Goal: Feedback & Contribution: Submit feedback/report problem

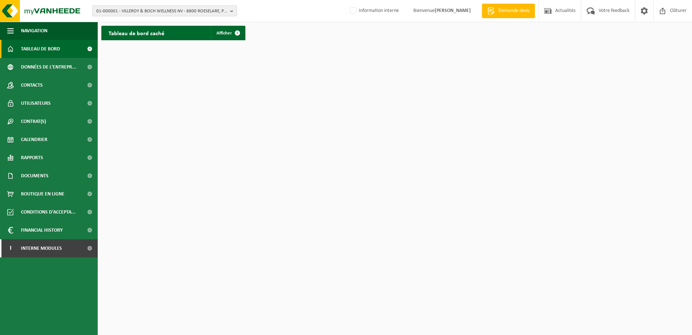
click at [112, 8] on span "01-000001 - VILLEROY & BOCH WELLNESS NV - 8800 ROESELARE, POPULIERSTRAAT 1" at bounding box center [161, 11] width 131 height 11
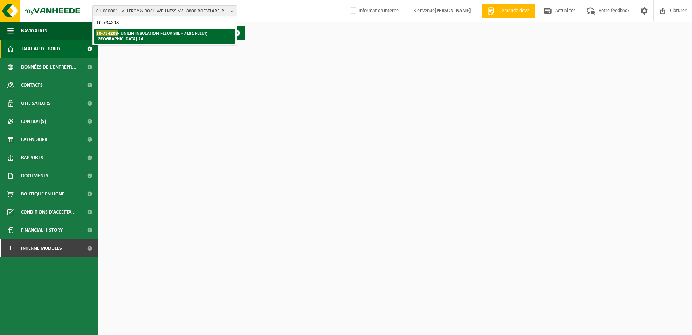
type input "10-734208"
click at [208, 36] on li "10-734208 - UNILIN INSULATION FELUY SRL - 7181 FELUY, RUE ZÉNOBE GRAMME 24" at bounding box center [164, 36] width 141 height 14
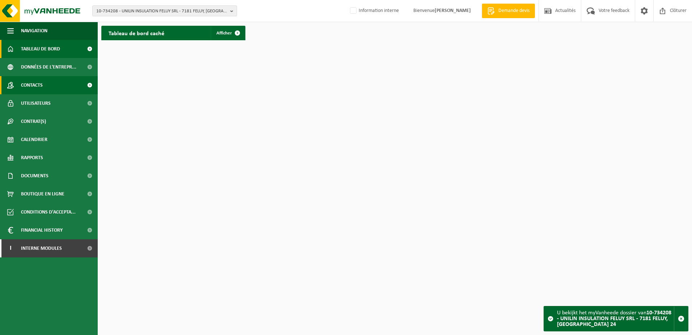
click at [45, 87] on link "Contacts" at bounding box center [49, 85] width 98 height 18
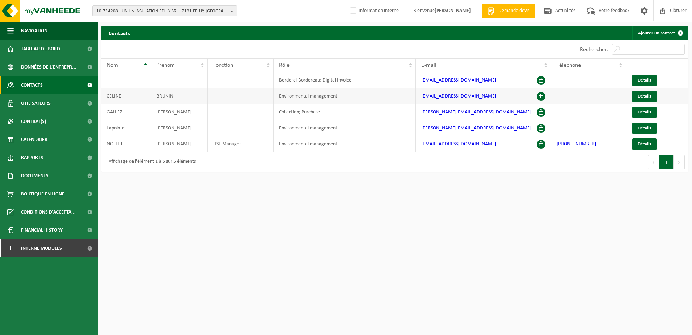
click at [541, 94] on span at bounding box center [541, 96] width 9 height 9
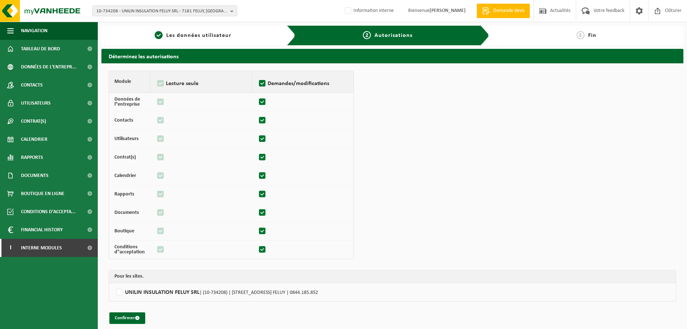
scroll to position [5, 0]
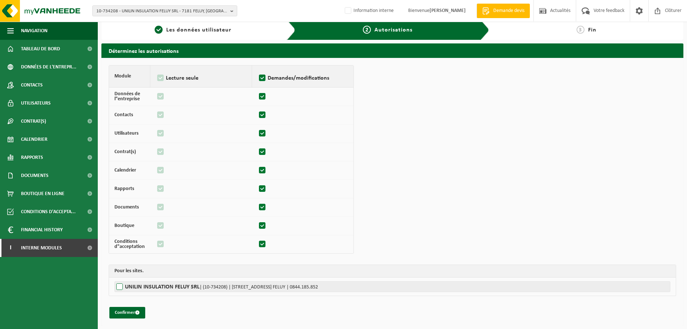
click at [123, 286] on label"] "UNILIN INSULATION FELUY SRL | (10-734208) | [STREET_ADDRESS] | 0844.185.852" at bounding box center [392, 286] width 556 height 11
click at [123, 286] on input "UNILIN INSULATION FELUY SRL | (10-734208) | RUE ZÉNOBE GRAMME 24, 7181 FELUY | …" at bounding box center [457, 286] width 687 height 11
checkbox input "true"
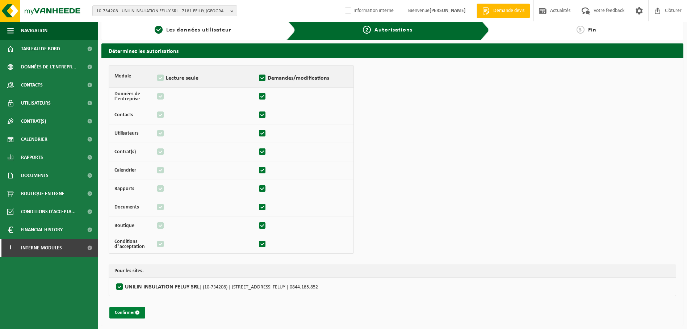
click at [133, 311] on button "Confirmer" at bounding box center [127, 313] width 36 height 12
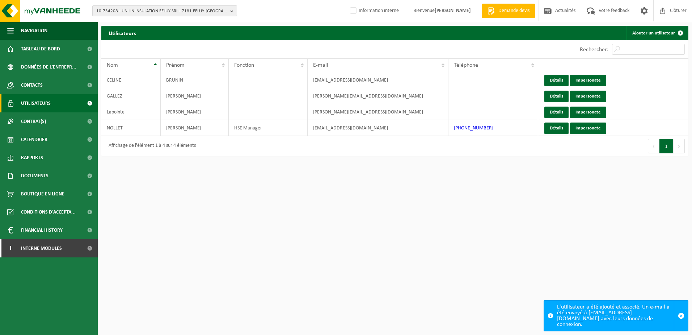
click at [102, 5] on button "10-734208 - UNILIN INSULATION FELUY SRL - 7181 FELUY, RUE ZÉNOBE GRAMME 24" at bounding box center [164, 10] width 145 height 11
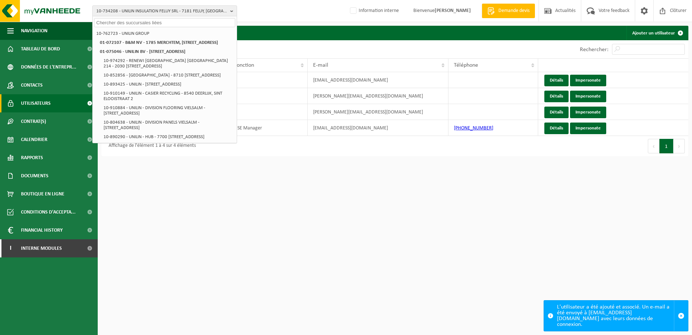
click at [110, 20] on input "text" at bounding box center [164, 22] width 141 height 9
paste input "10-898141"
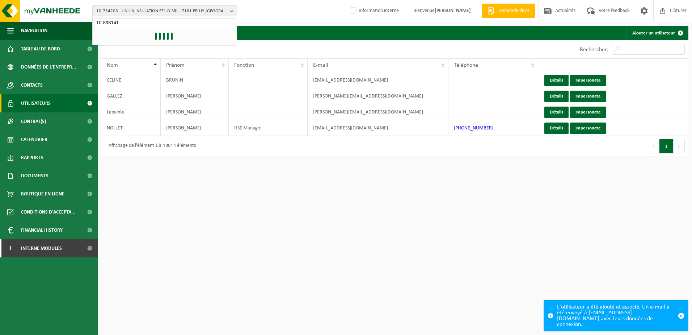
type input "10-898141"
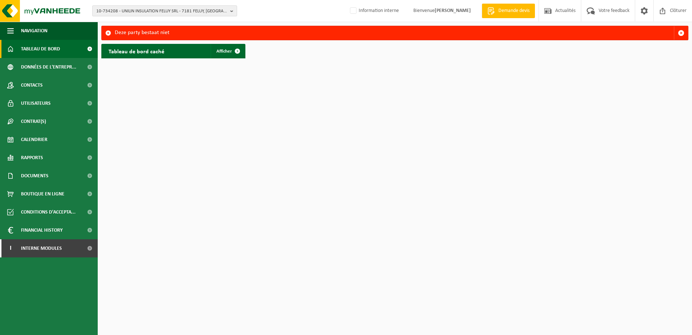
click at [122, 14] on span "10-734208 - UNILIN INSULATION FELUY SRL - 7181 FELUY, [GEOGRAPHIC_DATA] 24" at bounding box center [161, 11] width 131 height 11
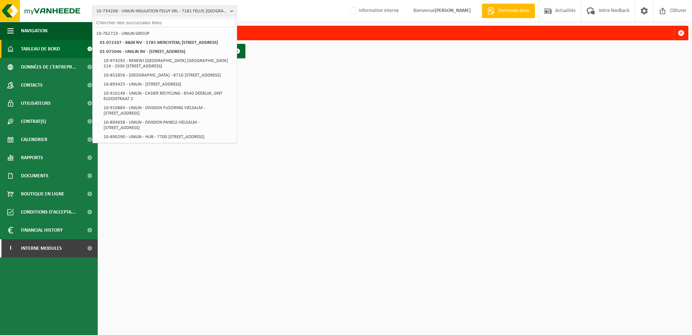
click at [116, 23] on input "text" at bounding box center [164, 22] width 141 height 9
click at [677, 31] on button "button" at bounding box center [681, 33] width 14 height 14
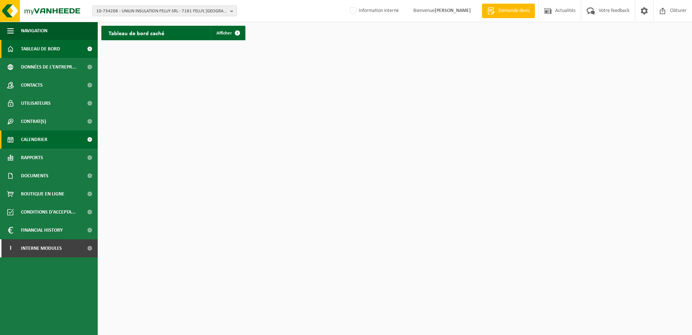
click at [42, 144] on span "Calendrier" at bounding box center [34, 139] width 26 height 18
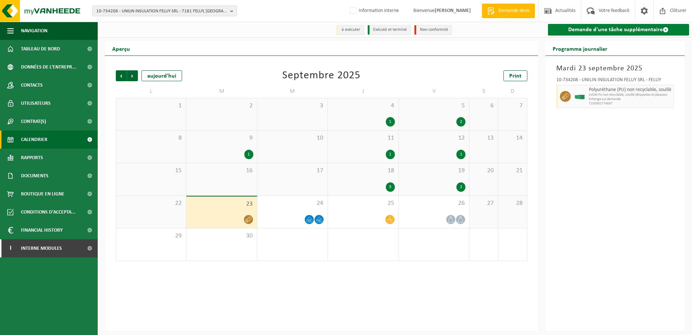
click at [591, 30] on link "Demande d'une tâche supplémentaire" at bounding box center [619, 30] width 142 height 12
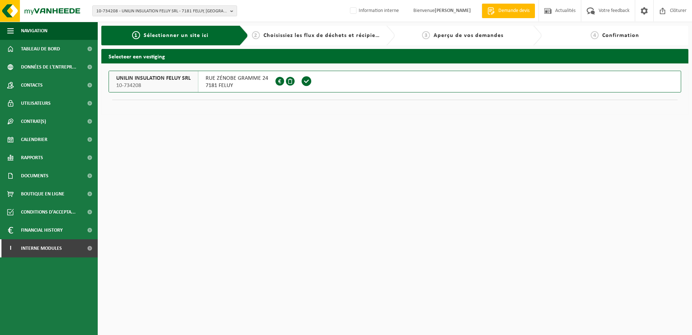
click at [304, 79] on span at bounding box center [306, 81] width 11 height 11
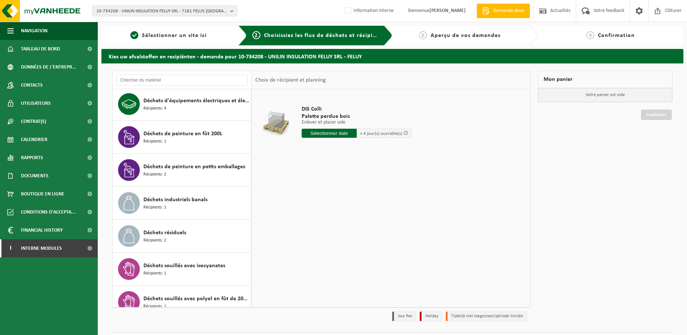
scroll to position [227, 0]
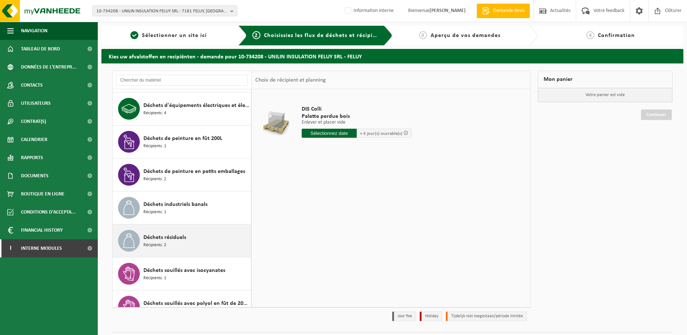
click at [174, 245] on div "Déchets résiduels Récipients: 2" at bounding box center [196, 241] width 106 height 22
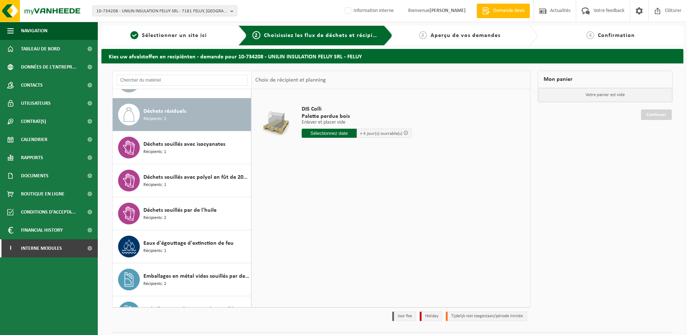
scroll to position [362, 0]
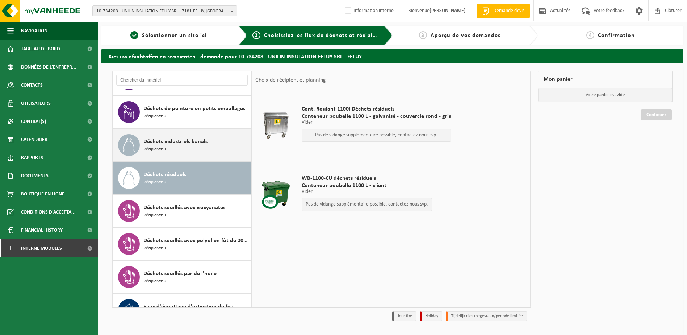
click at [192, 135] on div "Déchets industriels banals Récipients: 1" at bounding box center [196, 145] width 106 height 22
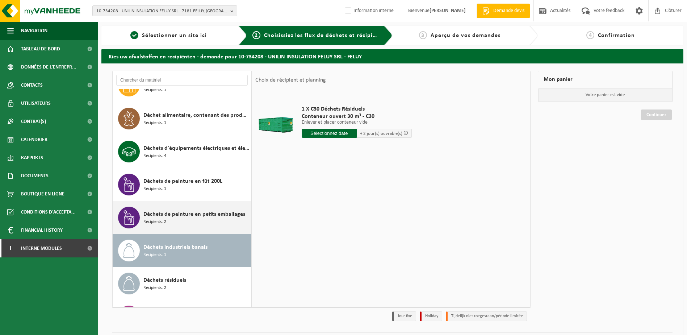
scroll to position [148, 0]
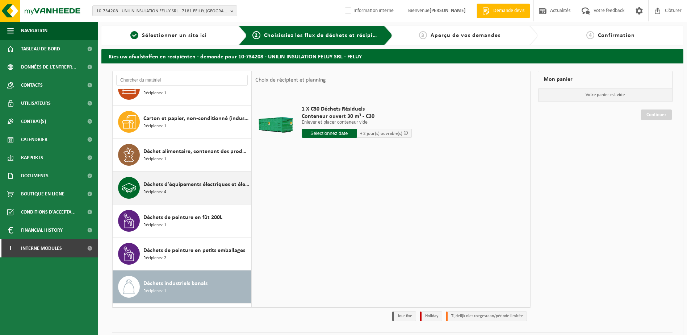
click at [187, 190] on div "Déchets d'équipements électriques et électroniques - Sans tubes cathodiques Réc…" at bounding box center [196, 188] width 106 height 22
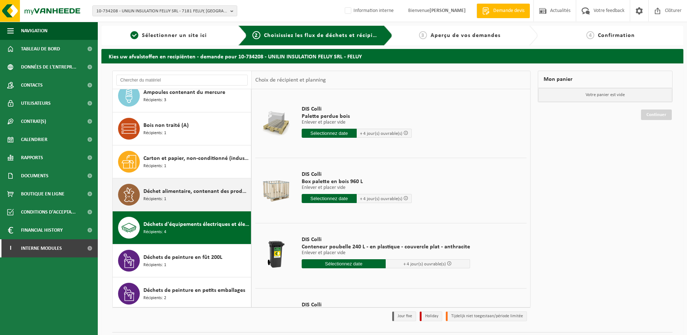
scroll to position [145, 0]
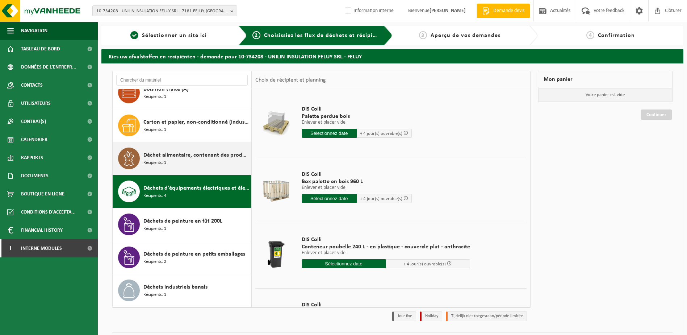
click at [189, 163] on div "Déchet alimentaire, contenant des produits d'origine animale, non emballé, caté…" at bounding box center [196, 158] width 106 height 22
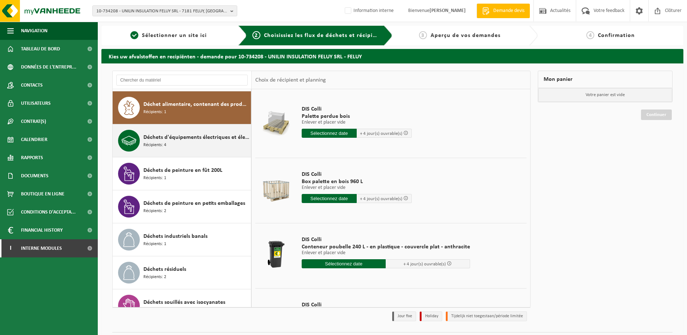
scroll to position [198, 0]
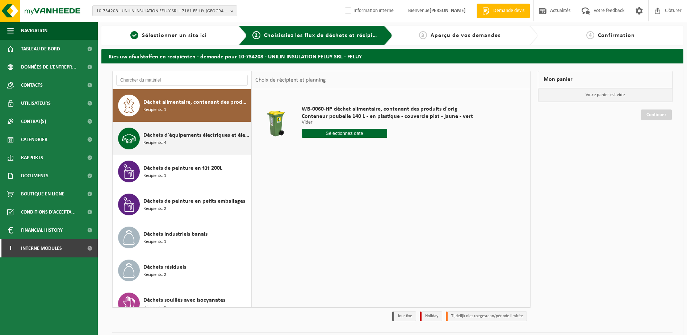
click at [176, 142] on div "Déchets d'équipements électriques et électroniques - Sans tubes cathodiques Réc…" at bounding box center [196, 138] width 106 height 22
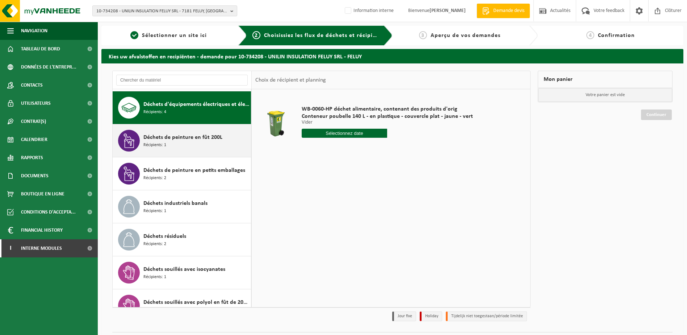
scroll to position [231, 0]
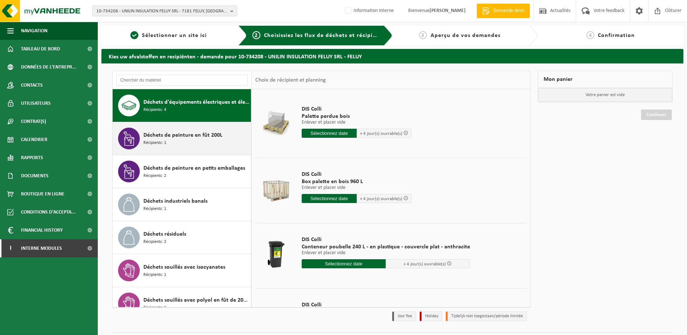
click at [176, 142] on div "Déchets de peinture en fût 200L Récipients: 1" at bounding box center [196, 138] width 106 height 22
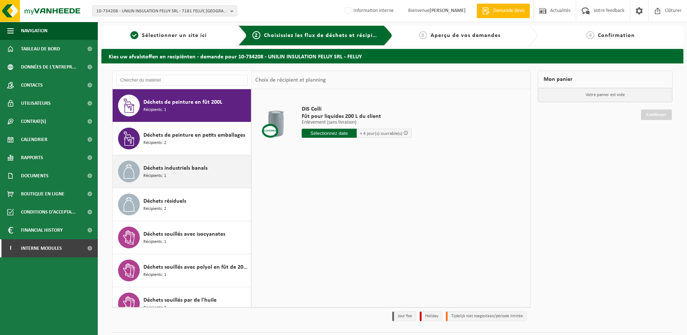
click at [185, 175] on div "Déchets industriels banals Récipients: 1" at bounding box center [196, 171] width 106 height 22
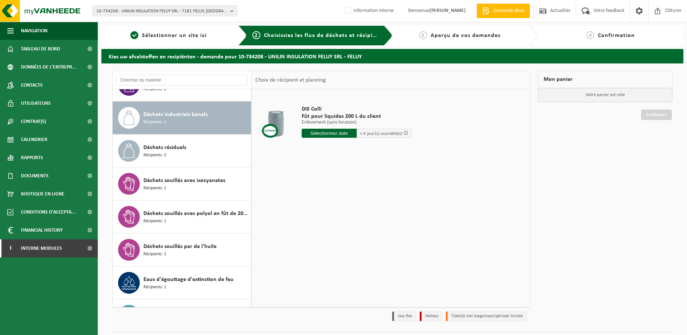
scroll to position [329, 0]
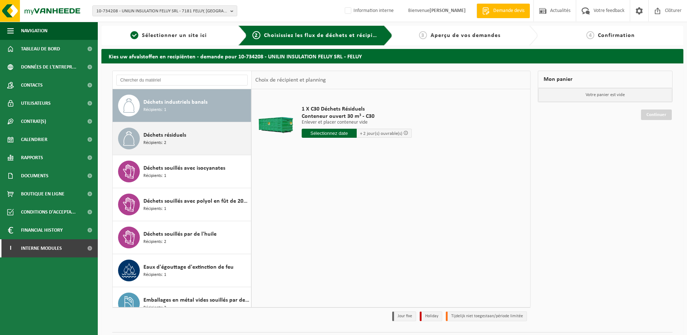
click at [167, 147] on div "Déchets résiduels Récipients: 2" at bounding box center [196, 138] width 106 height 22
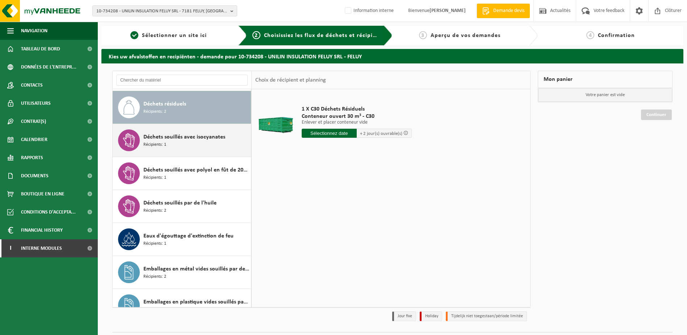
scroll to position [362, 0]
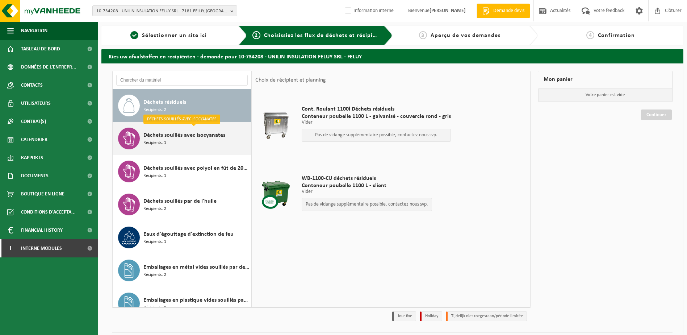
click at [167, 139] on div "Déchets souillés avec isocyanates Récipients: 1" at bounding box center [196, 138] width 106 height 22
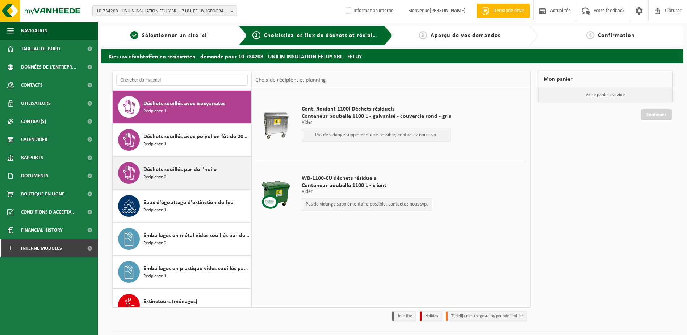
scroll to position [395, 0]
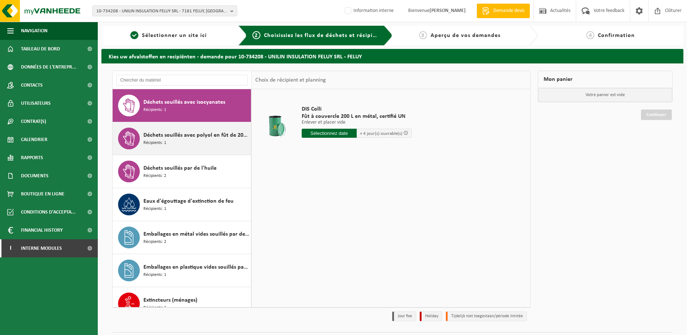
click at [161, 139] on span "Récipients: 1" at bounding box center [154, 142] width 23 height 7
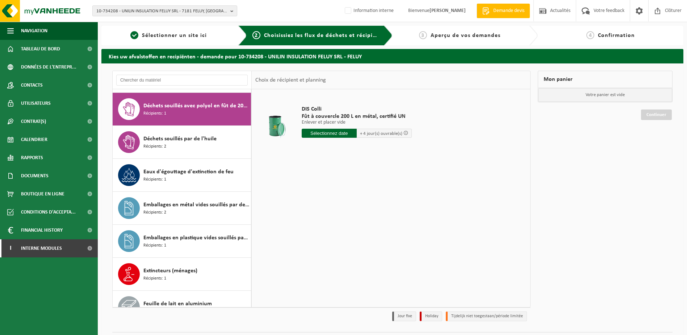
scroll to position [428, 0]
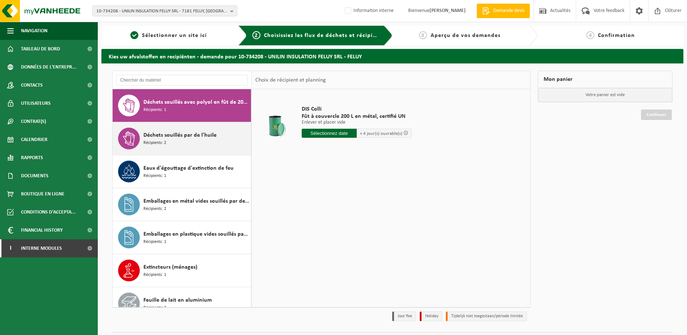
click at [163, 144] on span "Récipients: 2" at bounding box center [154, 142] width 23 height 7
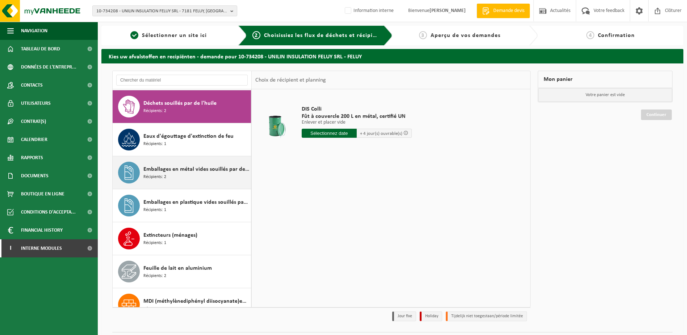
scroll to position [461, 0]
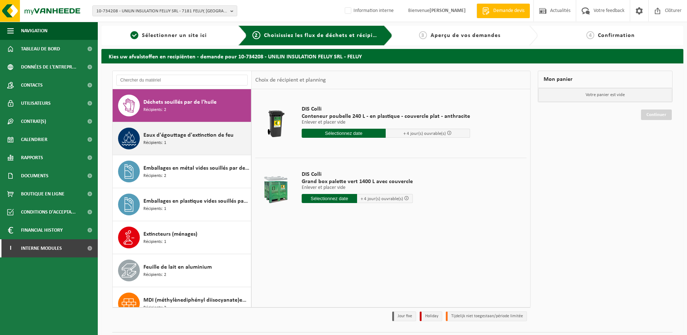
click at [169, 150] on div "Eaux d'égouttage d'extinction de feu Récipients: 1" at bounding box center [182, 138] width 139 height 33
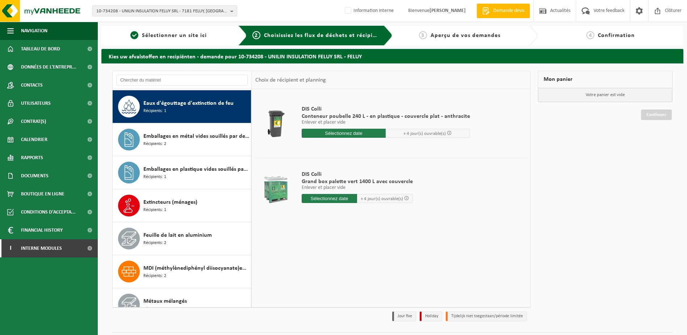
scroll to position [494, 0]
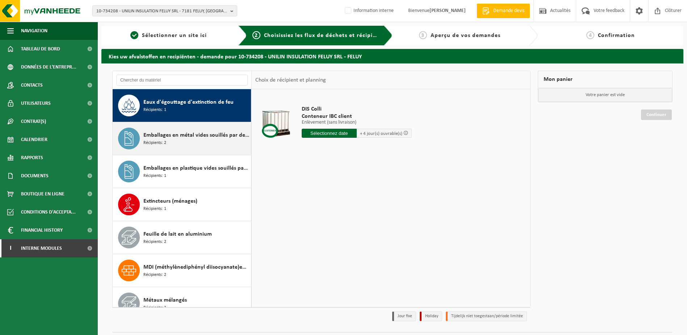
click at [169, 144] on div "Emballages en métal vides souillés par des substances dangereuses Récipients: 2" at bounding box center [196, 138] width 106 height 22
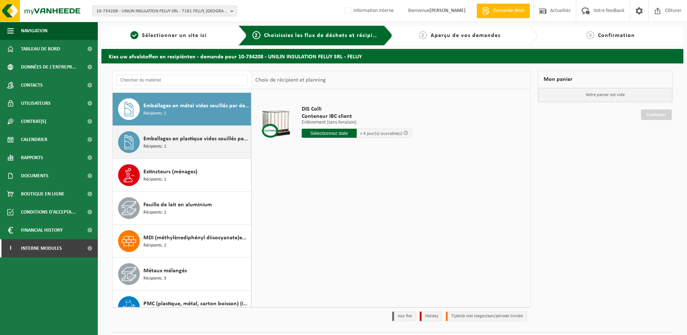
scroll to position [527, 0]
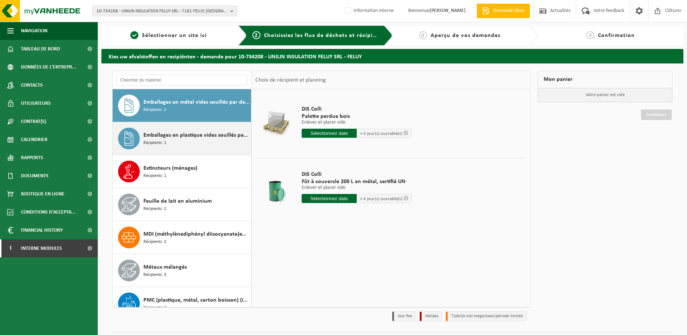
click at [167, 146] on div "Emballages en plastique vides souillés par des substances dangereuses Récipient…" at bounding box center [196, 138] width 106 height 22
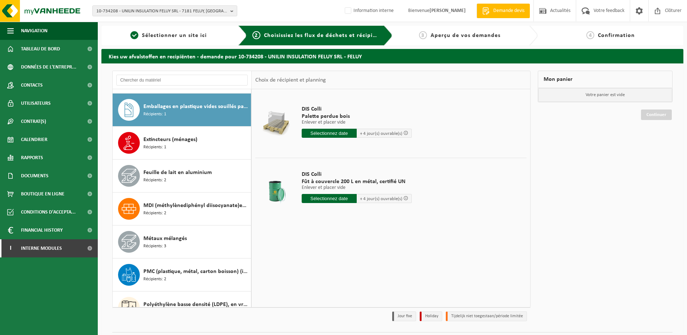
scroll to position [560, 0]
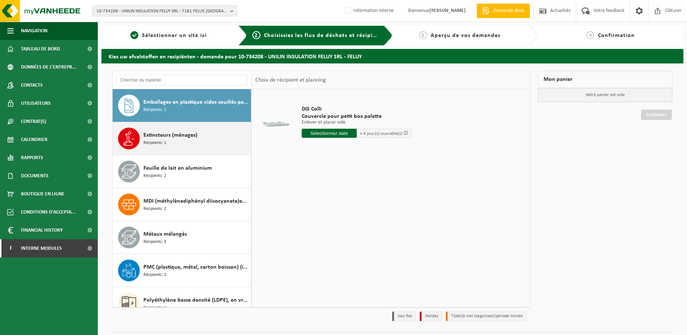
click at [167, 146] on div "Extincteurs (ménages) Récipients: 1" at bounding box center [196, 138] width 106 height 22
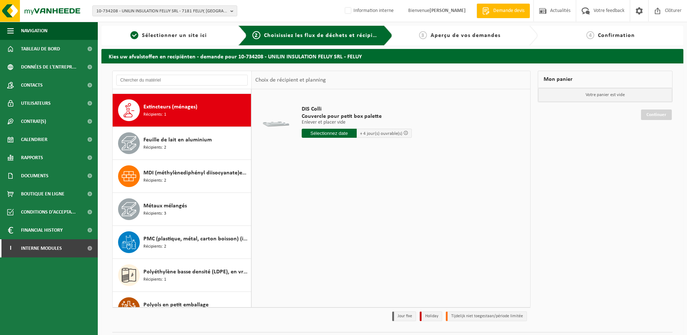
scroll to position [593, 0]
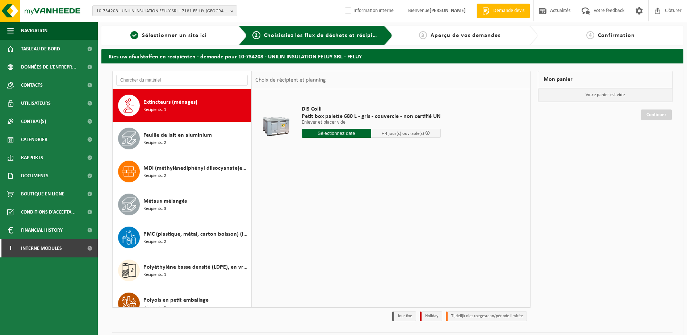
click at [167, 146] on div "Feuille de lait en aluminium Récipients: 2" at bounding box center [196, 138] width 106 height 22
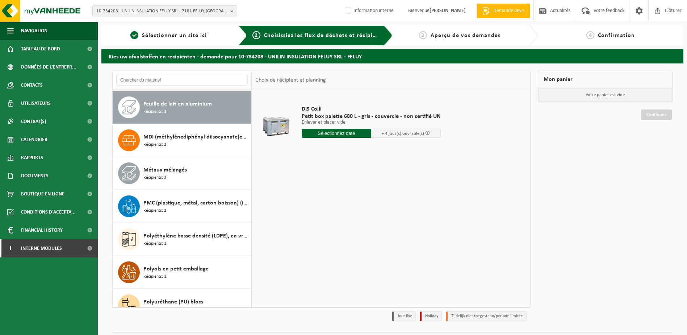
scroll to position [626, 0]
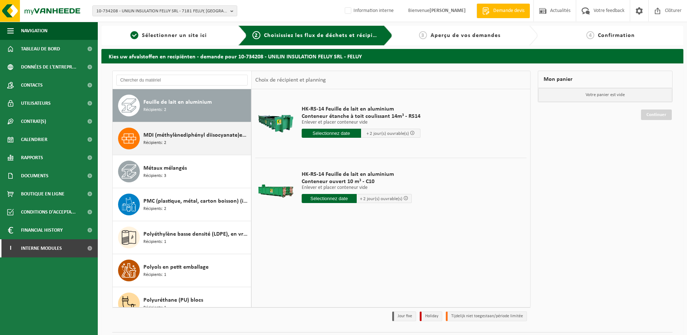
click at [166, 146] on div "MDI (méthylènediphényl diisocyanate)en IBC Récipients: 2" at bounding box center [196, 138] width 106 height 22
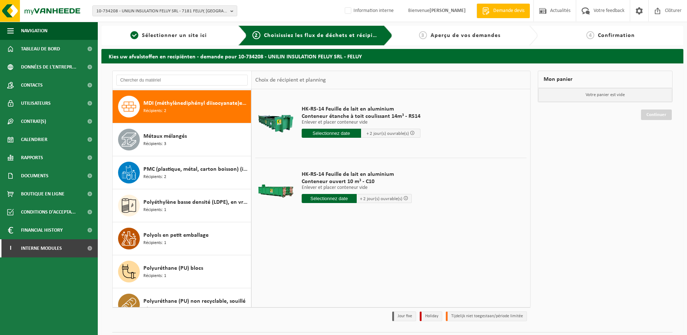
scroll to position [659, 0]
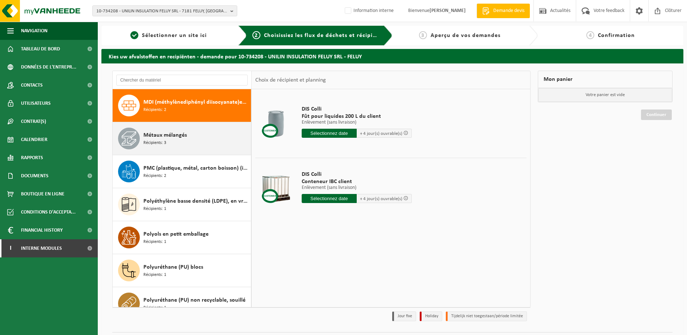
click at [164, 148] on div "Métaux mélangés Récipients: 3" at bounding box center [196, 138] width 106 height 22
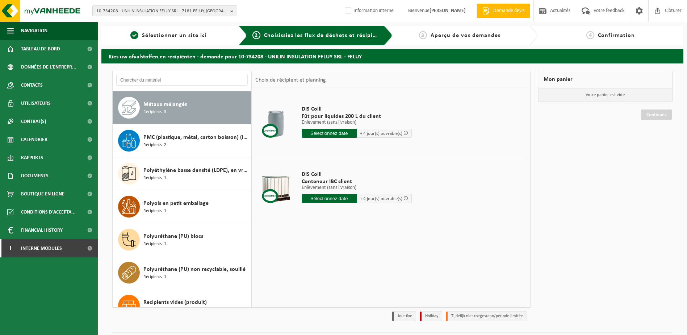
scroll to position [692, 0]
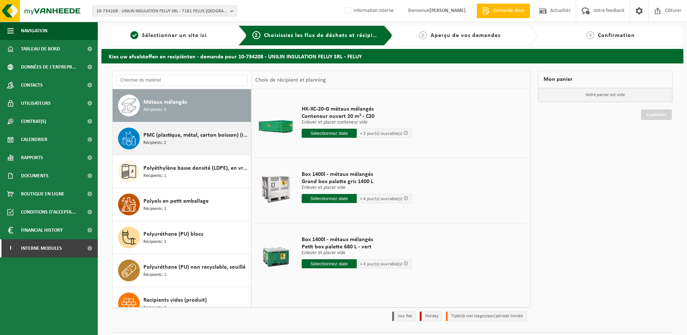
click at [158, 144] on span "Récipients: 2" at bounding box center [154, 142] width 23 height 7
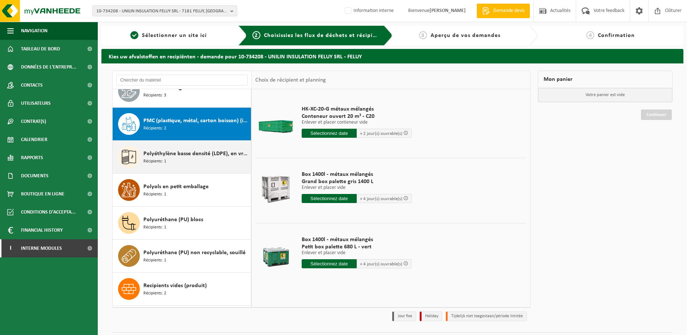
scroll to position [725, 0]
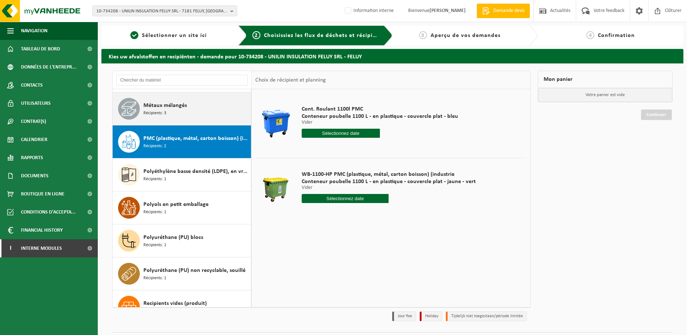
click at [182, 119] on div "Métaux mélangés Récipients: 3" at bounding box center [196, 109] width 106 height 22
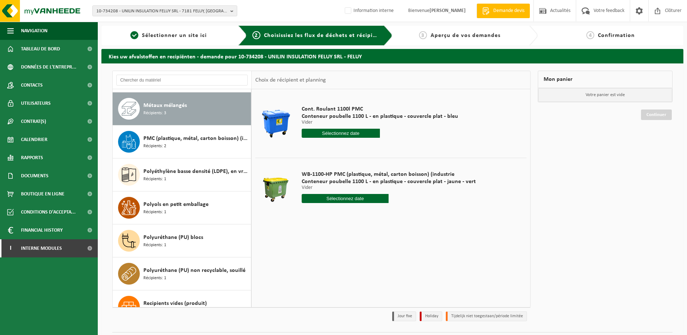
scroll to position [692, 0]
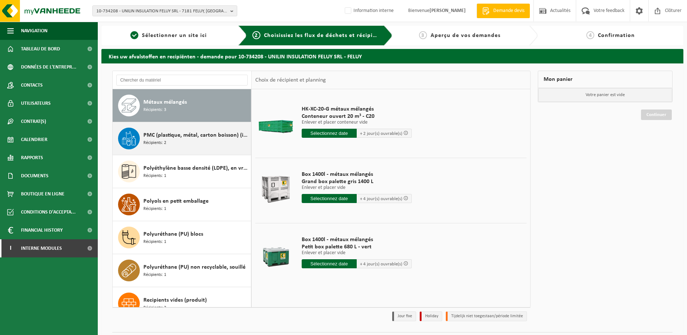
click at [171, 147] on div "PMC (plastique, métal, carton boisson) (industriel) Récipients: 2" at bounding box center [196, 138] width 106 height 22
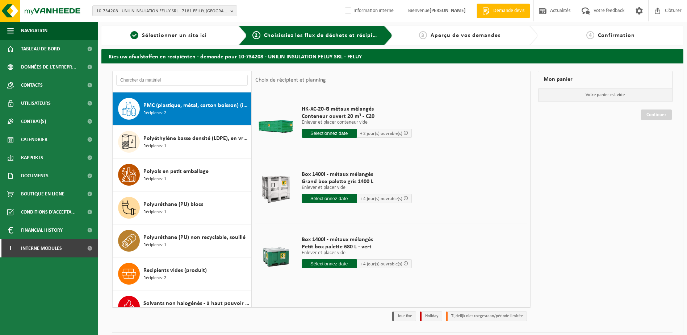
scroll to position [725, 0]
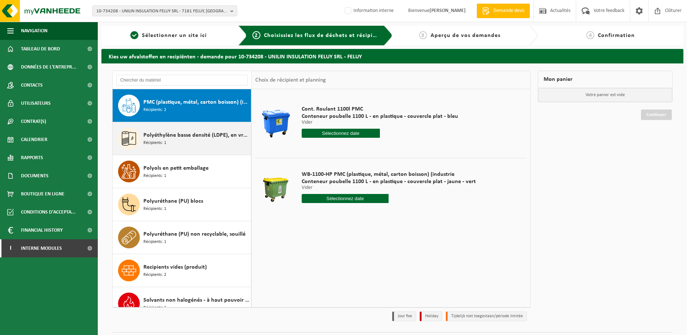
click at [196, 131] on span "Polyéthylène basse densité (LDPE), en vrac, naturel/coloré (80/20)" at bounding box center [196, 135] width 106 height 9
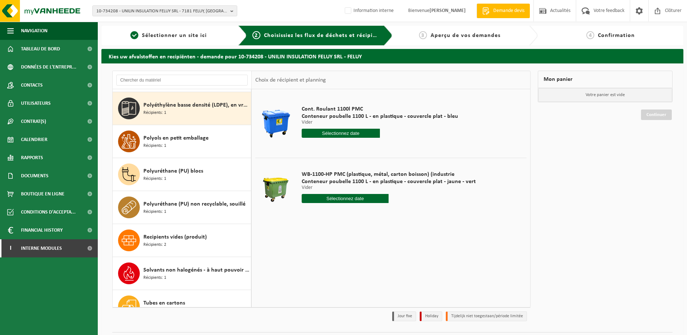
scroll to position [758, 0]
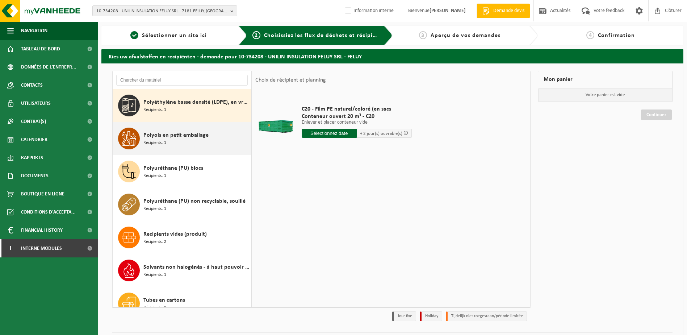
click at [167, 139] on span "Polyols en petit emballage" at bounding box center [175, 135] width 65 height 9
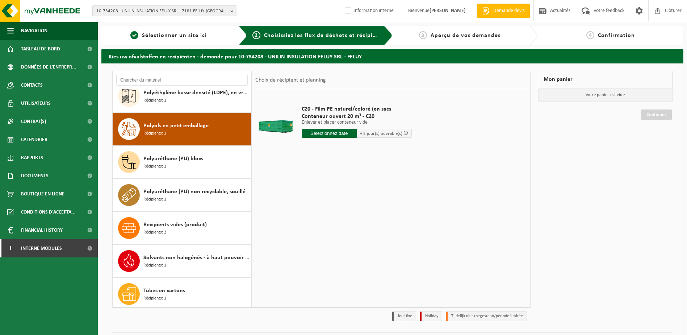
scroll to position [770, 0]
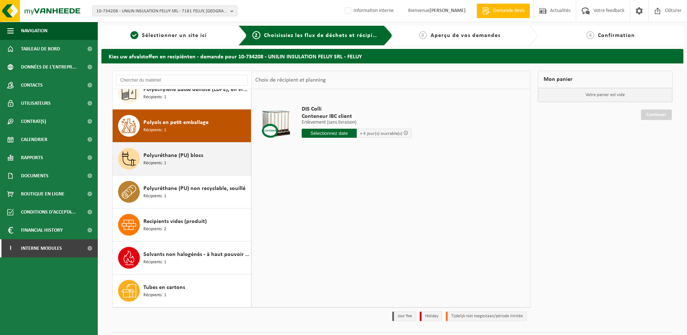
click at [170, 159] on span "Polyuréthane (PU) blocs" at bounding box center [173, 155] width 60 height 9
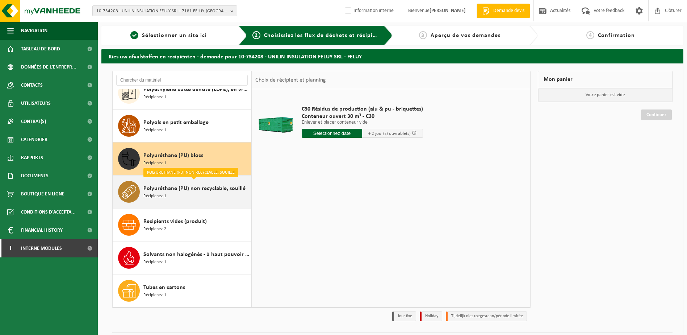
click at [177, 184] on span "Polyuréthane (PU) non recyclable, souillé" at bounding box center [194, 188] width 102 height 9
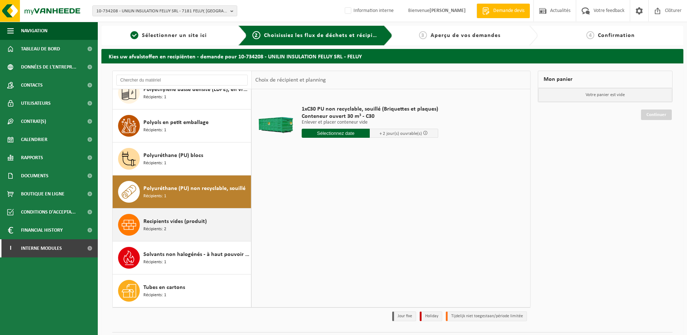
click at [182, 223] on span "Recipients vides (produit)" at bounding box center [174, 221] width 63 height 9
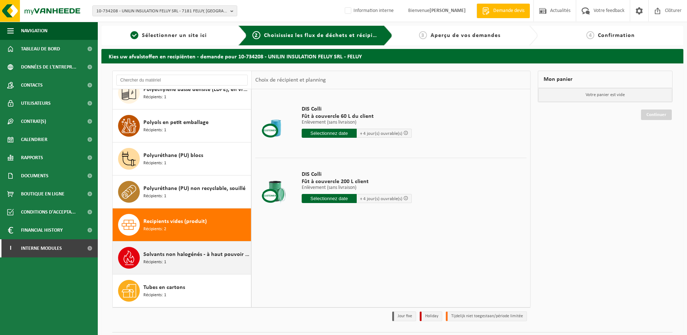
click at [156, 264] on span "Récipients: 1" at bounding box center [154, 261] width 23 height 7
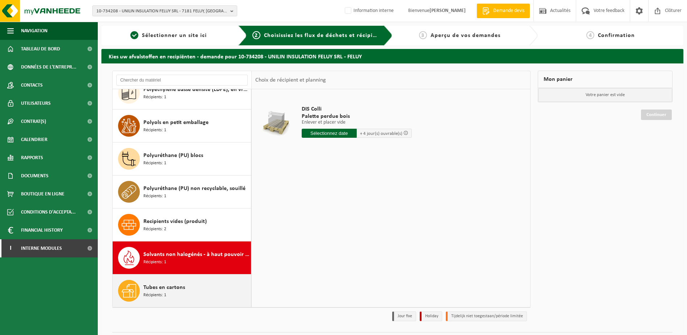
click at [189, 282] on div "Tubes en cartons Récipients: 1" at bounding box center [196, 290] width 106 height 22
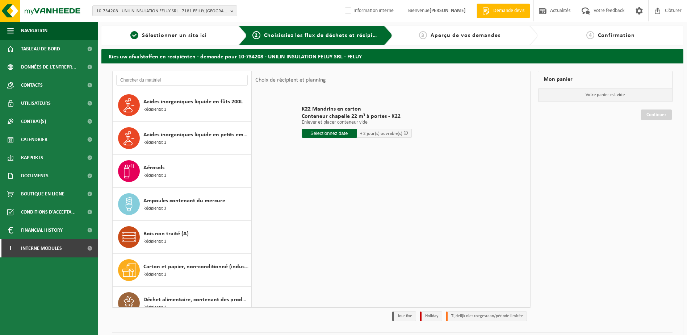
scroll to position [0, 0]
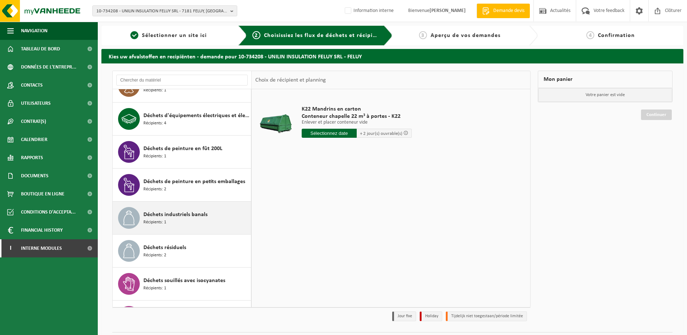
click at [193, 217] on span "Déchets industriels banals" at bounding box center [175, 214] width 64 height 9
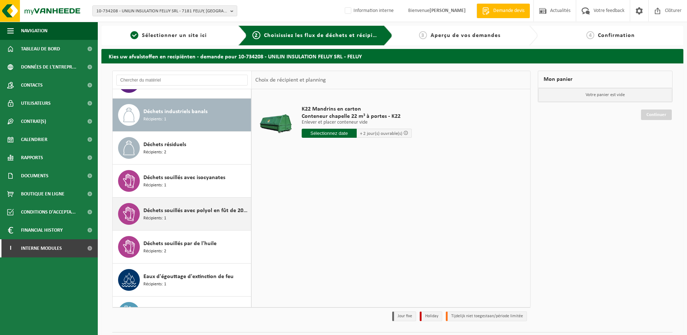
scroll to position [329, 0]
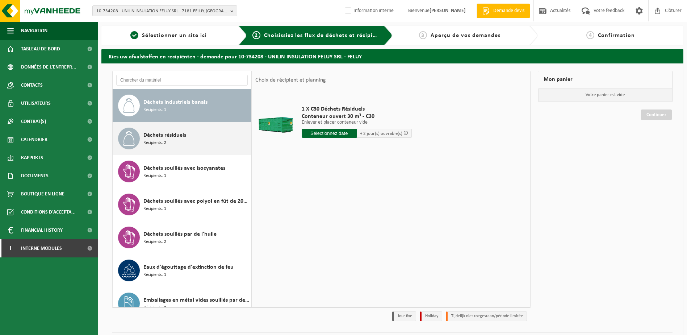
click at [169, 129] on div "Déchets résiduels Récipients: 2" at bounding box center [196, 138] width 106 height 22
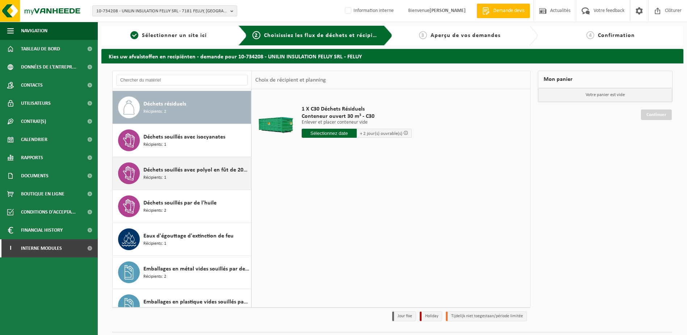
scroll to position [362, 0]
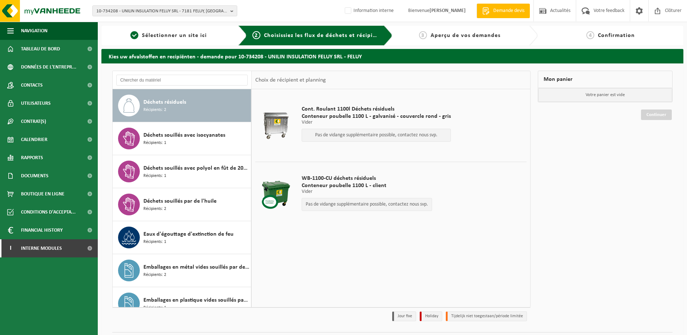
click at [278, 129] on div at bounding box center [275, 125] width 37 height 29
click at [333, 112] on span "Cont. Roulant 1100l Déchets résiduels" at bounding box center [376, 108] width 149 height 7
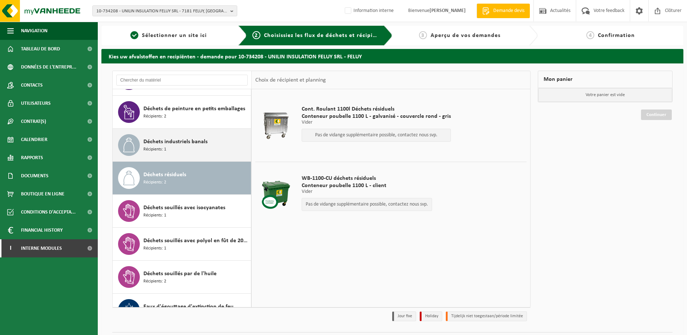
click at [207, 143] on div "Déchets industriels banals Récipients: 1" at bounding box center [196, 145] width 106 height 22
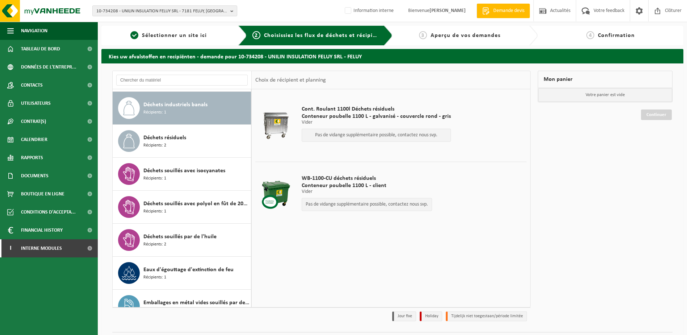
scroll to position [329, 0]
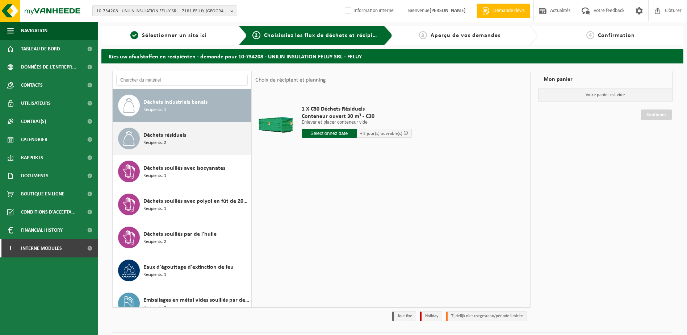
click at [194, 139] on div "Déchets résiduels Récipients: 2" at bounding box center [196, 138] width 106 height 22
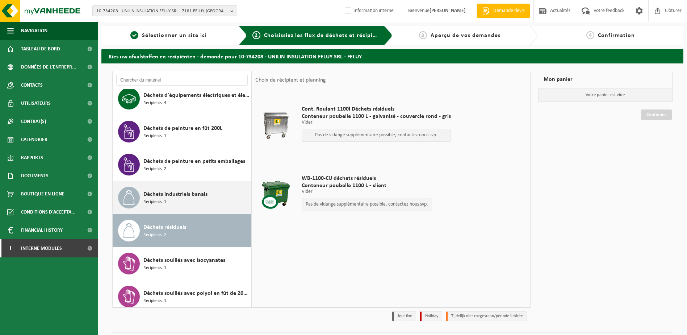
scroll to position [253, 0]
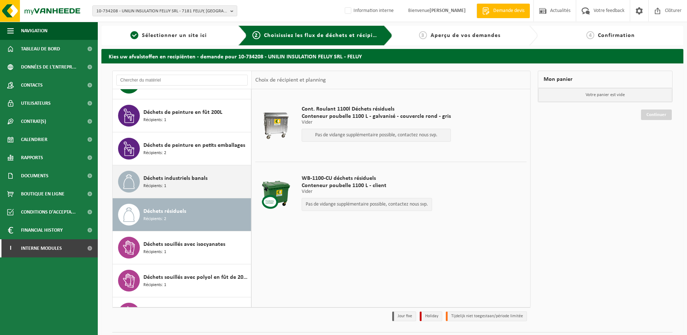
click at [205, 183] on div "Déchets industriels banals Récipients: 1" at bounding box center [196, 182] width 106 height 22
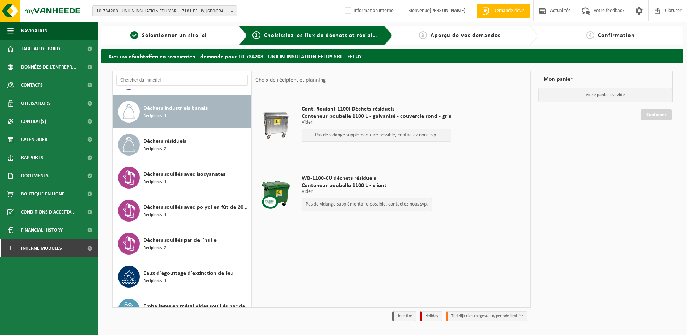
scroll to position [329, 0]
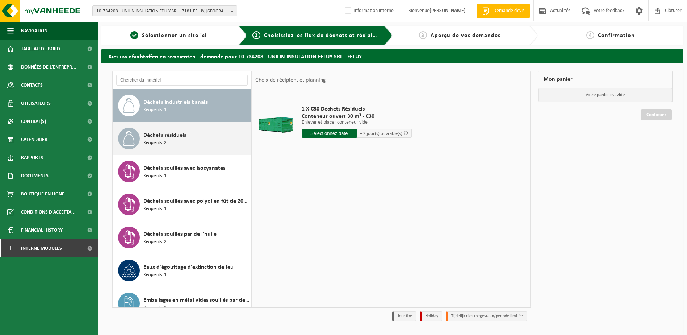
drag, startPoint x: 190, startPoint y: 136, endPoint x: 185, endPoint y: 125, distance: 12.8
click at [190, 136] on div "Déchets résiduels Récipients: 2" at bounding box center [196, 138] width 106 height 22
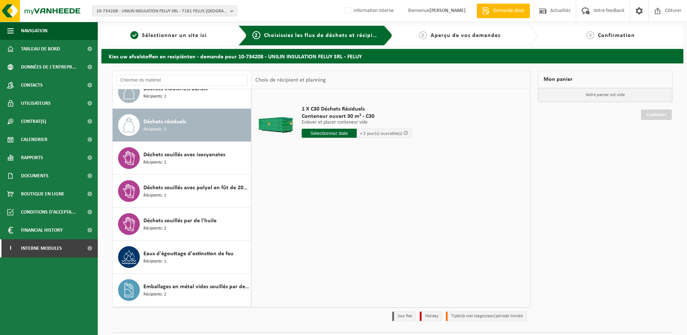
scroll to position [362, 0]
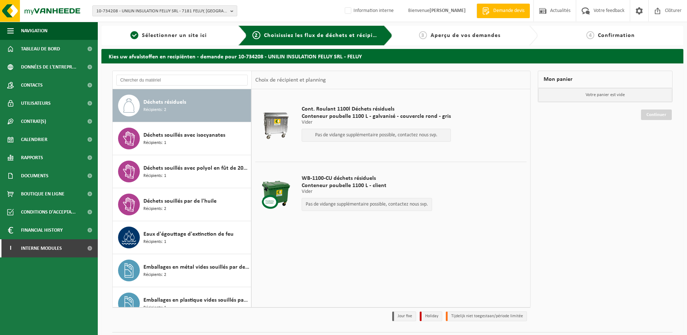
click at [151, 13] on span "10-734208 - UNILIN INSULATION FELUY SRL - 7181 FELUY, RUE ZÉNOBE GRAMME 24" at bounding box center [161, 11] width 131 height 11
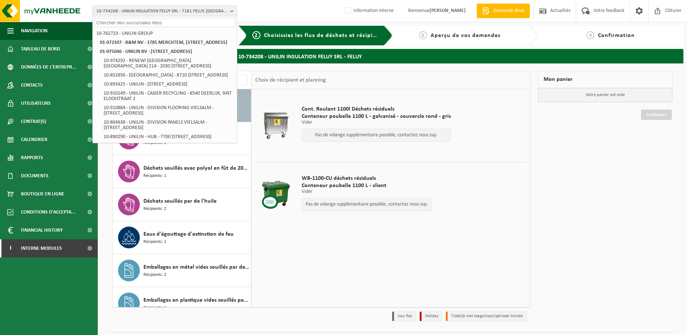
click at [636, 159] on div "Mon panier Votre panier est vide Continuer" at bounding box center [605, 198] width 142 height 254
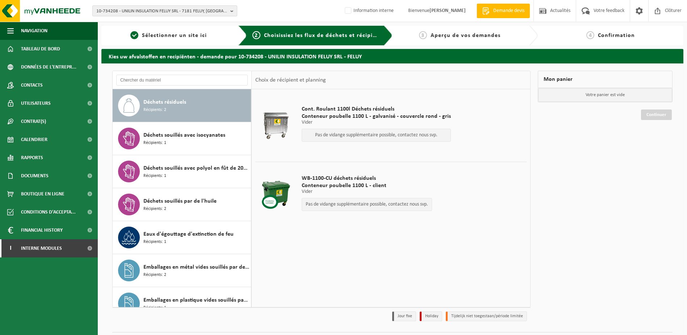
click at [151, 12] on span "10-734208 - UNILIN INSULATION FELUY SRL - 7181 FELUY, RUE ZÉNOBE GRAMME 24" at bounding box center [161, 11] width 131 height 11
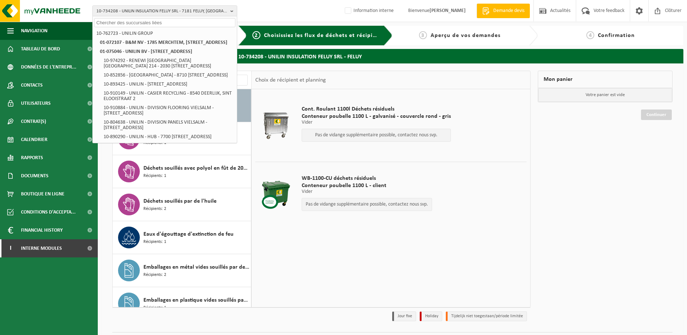
click at [147, 19] on input "text" at bounding box center [164, 22] width 141 height 9
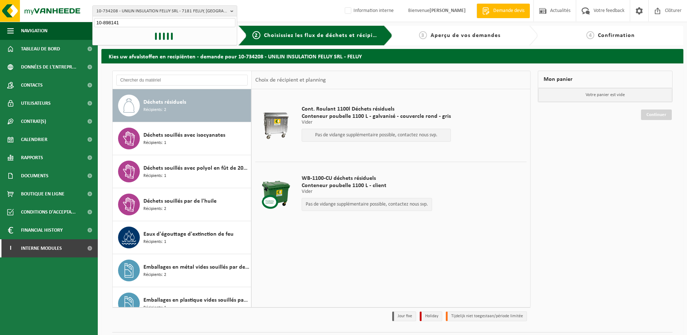
type input "10-898141"
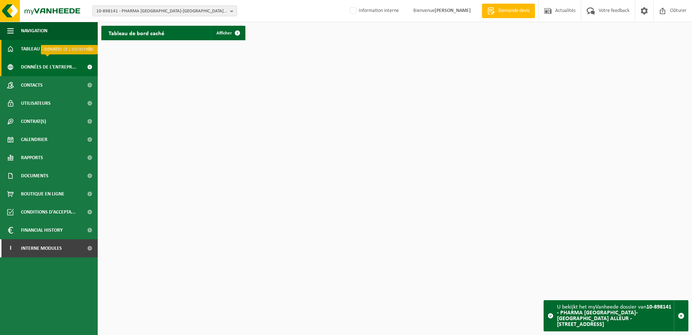
click at [40, 62] on span "Données de l'entrepr..." at bounding box center [48, 67] width 55 height 18
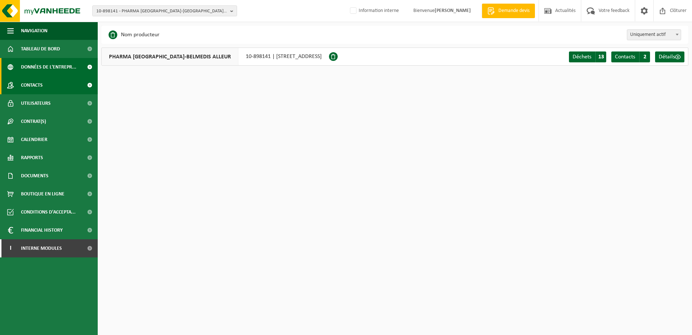
click at [46, 88] on link "Contacts" at bounding box center [49, 85] width 98 height 18
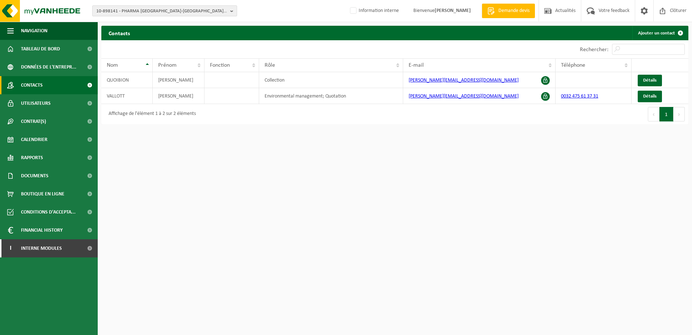
click at [131, 7] on span "10-898141 - PHARMA [GEOGRAPHIC_DATA]-[GEOGRAPHIC_DATA] ALLEUR - [STREET_ADDRESS]" at bounding box center [161, 11] width 131 height 11
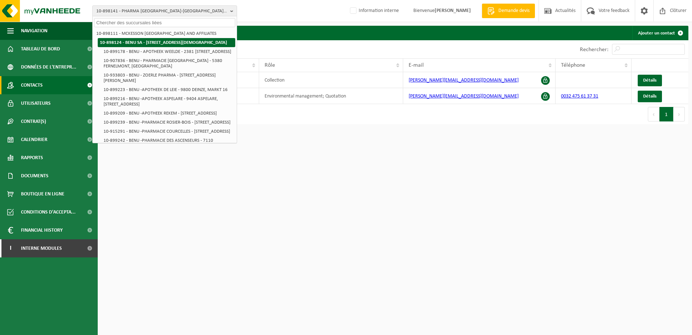
click at [126, 44] on strong "10-898124 - BENU SA - [STREET_ADDRESS][DEMOGRAPHIC_DATA]" at bounding box center [163, 42] width 127 height 5
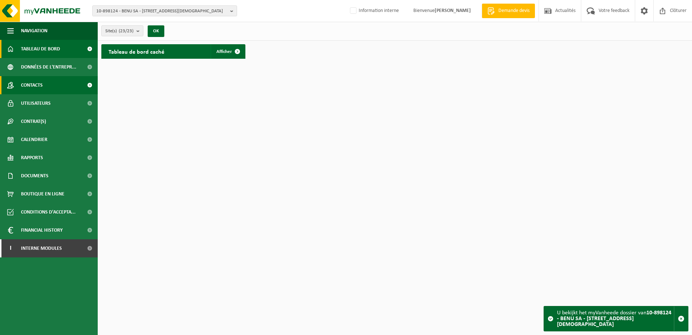
click at [64, 87] on link "Contacts" at bounding box center [49, 85] width 98 height 18
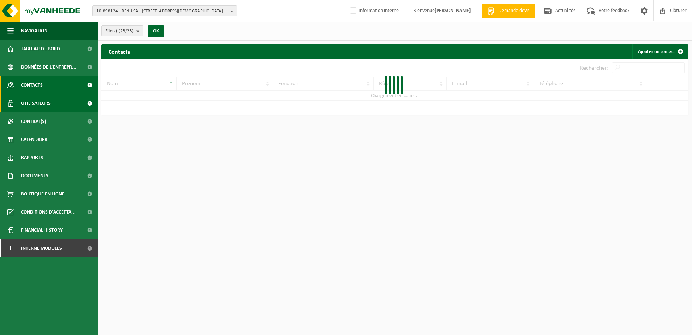
click at [48, 107] on span "Utilisateurs" at bounding box center [36, 103] width 30 height 18
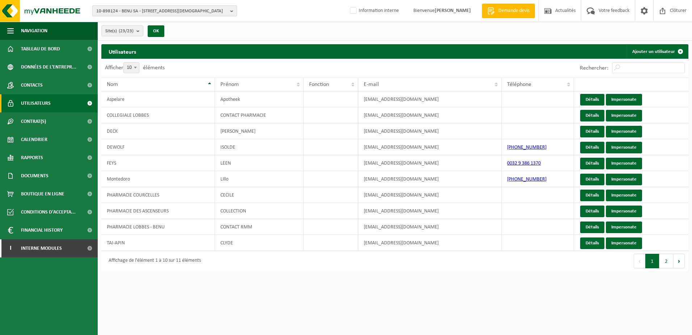
click at [145, 12] on span "10-898124 - BENU SA - [STREET_ADDRESS][DEMOGRAPHIC_DATA]" at bounding box center [161, 11] width 131 height 11
type input "01-096594"
click at [160, 34] on strong "01-096594 - SCHOEPS - 7110 HOUDENG-GOEGNIES, [STREET_ADDRESS]" at bounding box center [164, 32] width 137 height 5
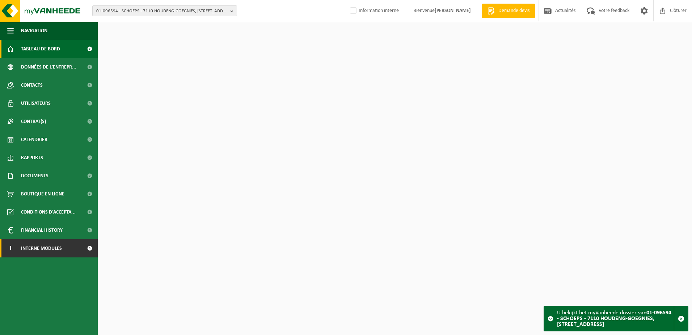
click at [52, 245] on span "Interne modules" at bounding box center [41, 248] width 41 height 18
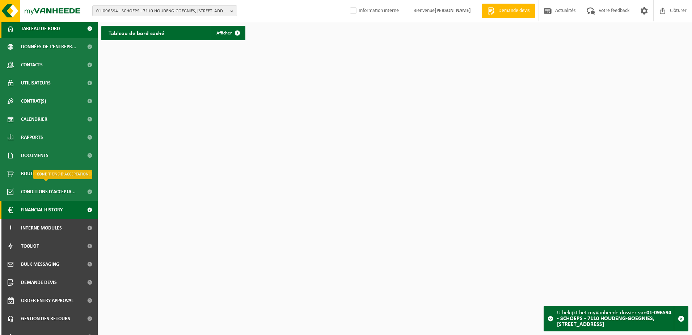
scroll to position [31, 0]
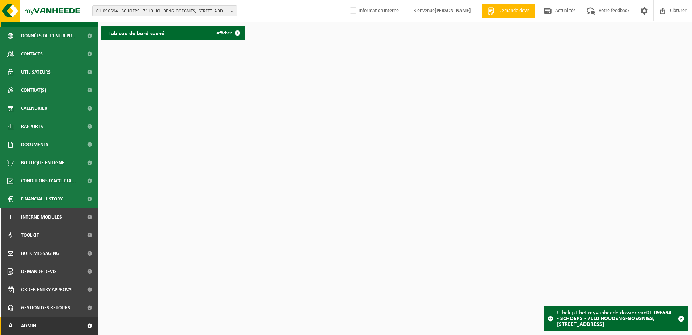
click at [64, 324] on link "A Admin" at bounding box center [49, 325] width 98 height 18
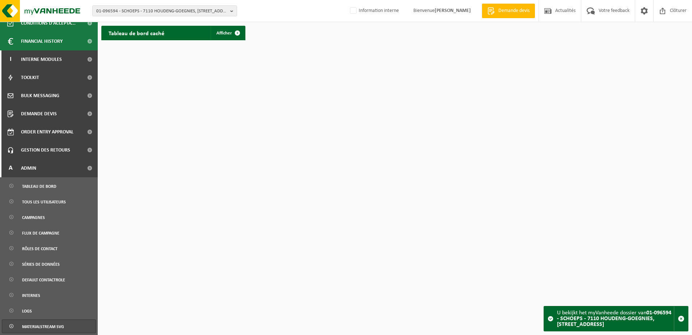
scroll to position [212, 0]
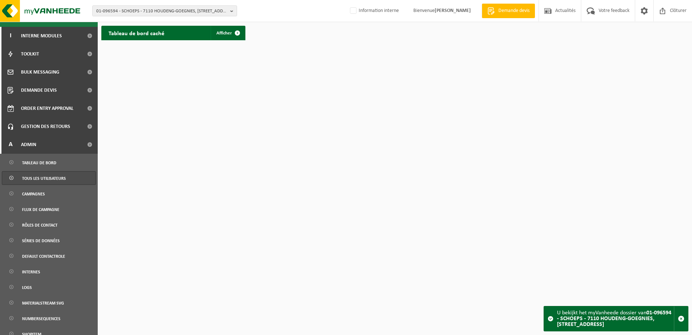
click at [46, 180] on span "Tous les utilisateurs" at bounding box center [44, 178] width 44 height 14
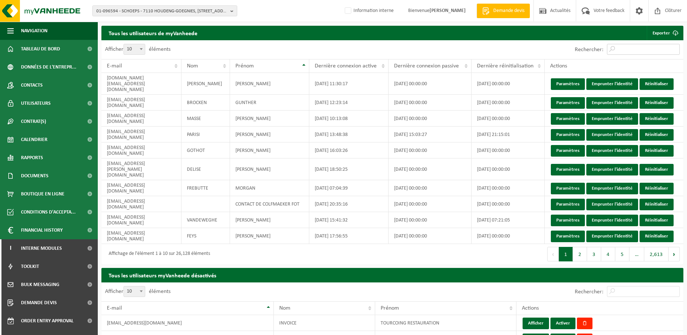
click at [631, 51] on input "Rechercher:" at bounding box center [643, 49] width 73 height 11
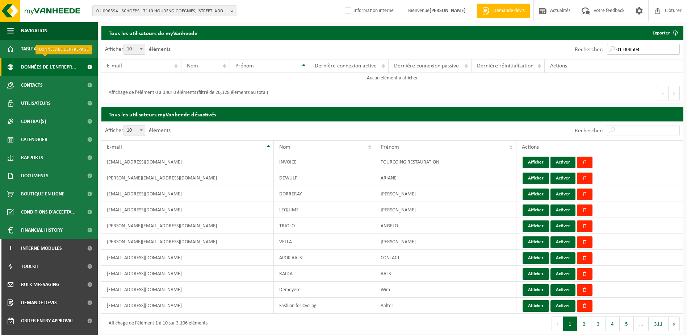
type input "01-096594"
click at [40, 66] on span "Données de l'entrepr..." at bounding box center [48, 67] width 55 height 18
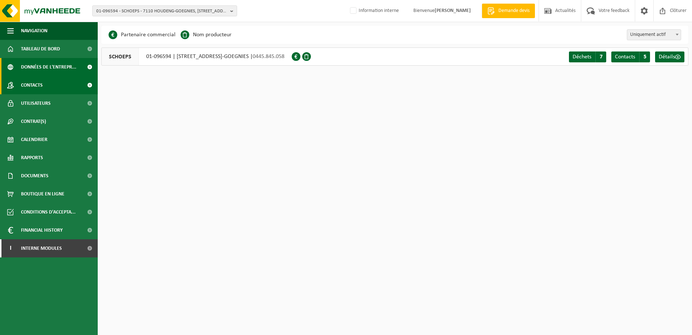
click at [39, 89] on span "Contacts" at bounding box center [32, 85] width 22 height 18
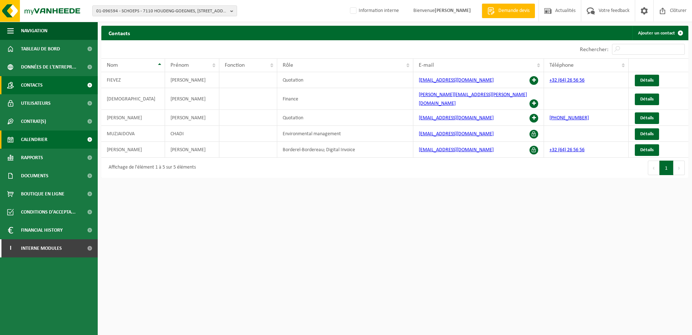
click at [44, 138] on span "Calendrier" at bounding box center [34, 139] width 26 height 18
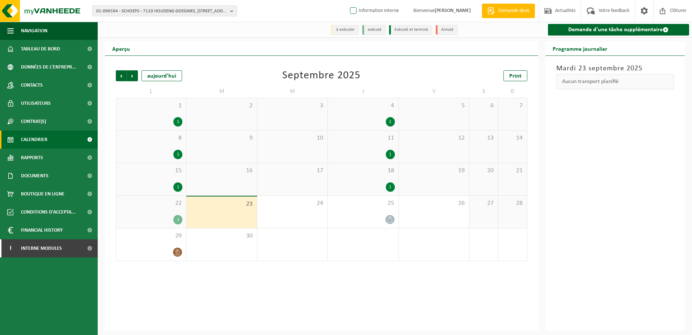
click at [356, 10] on label "Information interne" at bounding box center [374, 10] width 50 height 11
click at [348, 0] on input "Information interne" at bounding box center [347, 0] width 0 height 0
checkbox input "true"
click at [122, 76] on span "Précédent" at bounding box center [121, 75] width 11 height 11
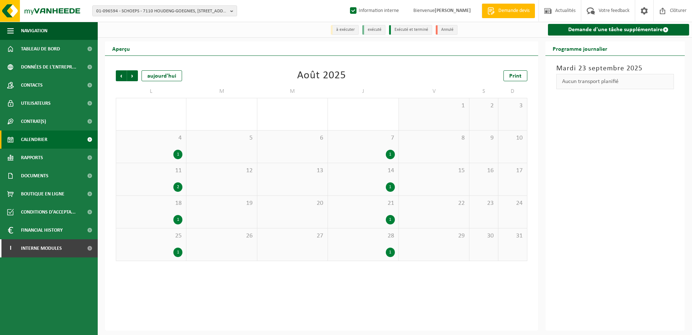
click at [177, 189] on div "2" at bounding box center [177, 186] width 9 height 9
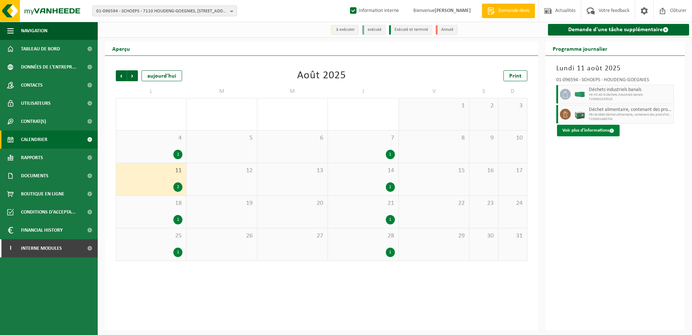
click at [598, 131] on button "Voir plus d'informations" at bounding box center [588, 131] width 63 height 12
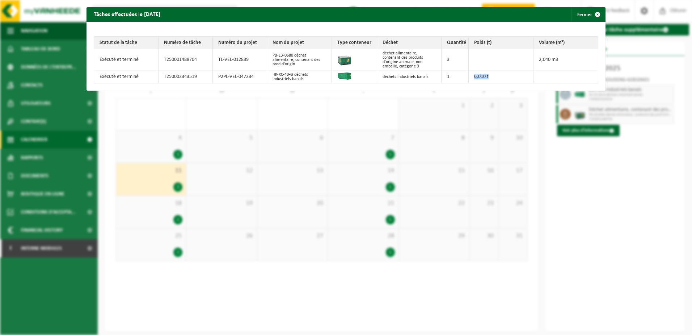
drag, startPoint x: 497, startPoint y: 73, endPoint x: 468, endPoint y: 77, distance: 29.2
click at [469, 77] on td "6,010 t" at bounding box center [501, 77] width 64 height 12
drag, startPoint x: 255, startPoint y: 76, endPoint x: 215, endPoint y: 82, distance: 40.6
click at [215, 82] on td "P2PL-VEL-047234" at bounding box center [240, 77] width 54 height 12
copy td "P2PL-VEL-047234"
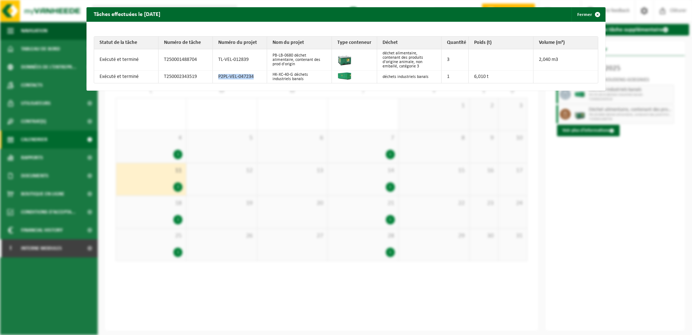
click at [581, 20] on button "Fermer" at bounding box center [588, 14] width 33 height 14
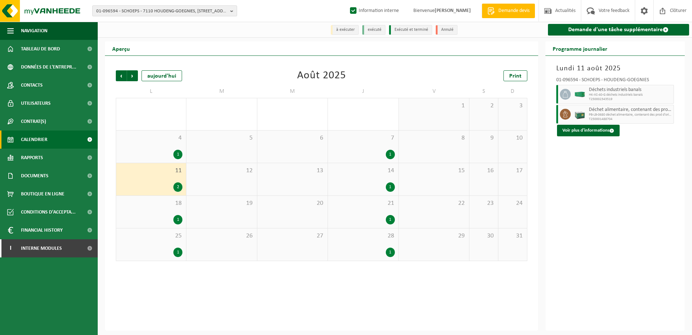
click at [135, 9] on span "01-096594 - SCHOEPS - 7110 HOUDENG-GOEGNIES, [STREET_ADDRESS]" at bounding box center [161, 11] width 131 height 11
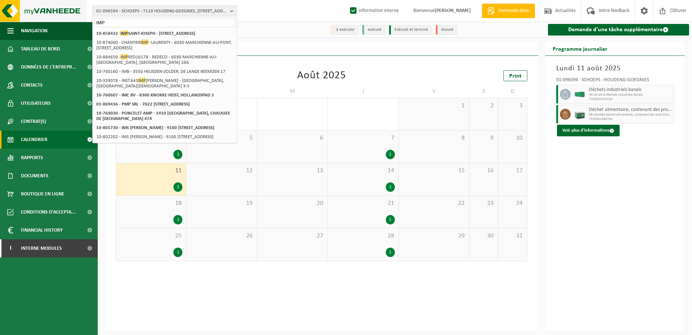
drag, startPoint x: 140, startPoint y: 21, endPoint x: 82, endPoint y: 20, distance: 58.7
click at [82, 20] on div "01-096594 - SCHOEPS - 7110 HOUDENG-GOEGNIES, BOULEVARD DE LA TECHNICITÉ 5 IMP 0…" at bounding box center [346, 11] width 692 height 22
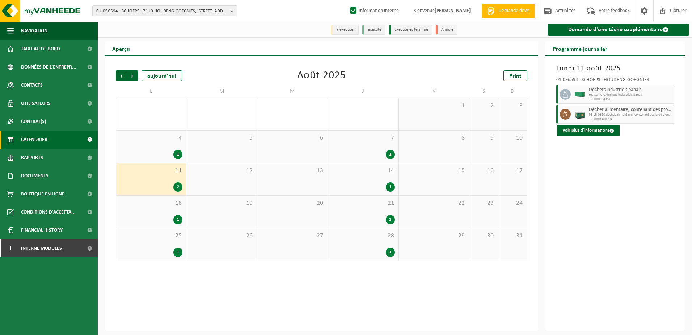
click at [115, 13] on span "01-096594 - SCHOEPS - 7110 HOUDENG-GOEGNIES, BOULEVARD DE LA TECHNICITÉ 5" at bounding box center [161, 11] width 131 height 11
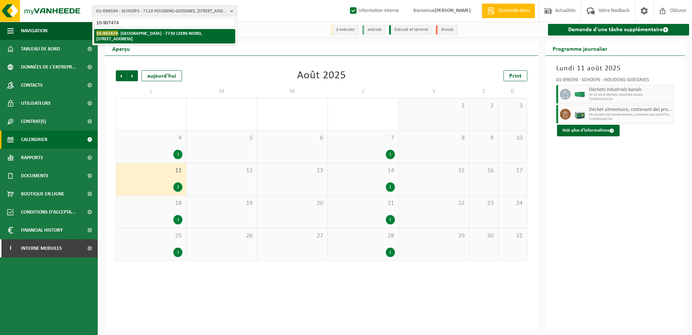
type input "10-907474"
click at [128, 39] on strong "10-907474 - IMP NOTRE DAME DE LA SAGESSE - 7730 LEERS-NORD, RUE DE LA FRONTIÈRE…" at bounding box center [149, 35] width 106 height 11
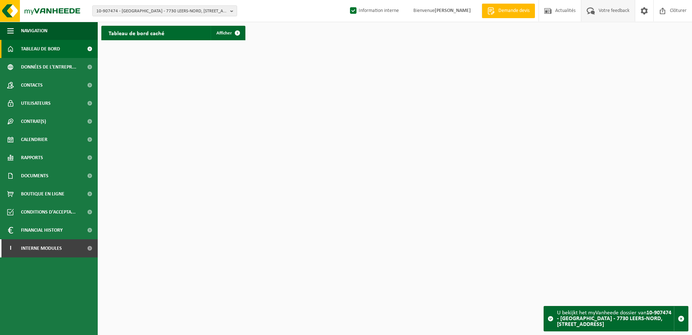
click at [623, 12] on span "Votre feedback" at bounding box center [614, 10] width 34 height 21
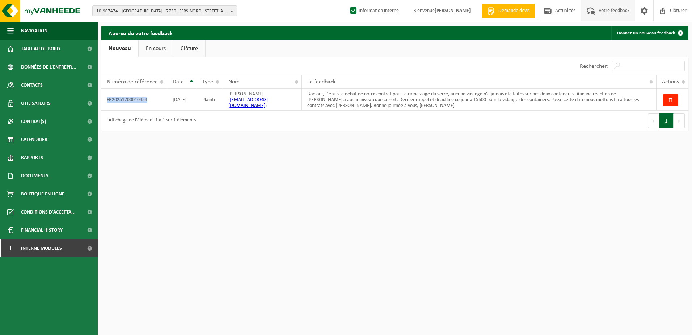
drag, startPoint x: 156, startPoint y: 104, endPoint x: 100, endPoint y: 101, distance: 55.5
click at [100, 101] on div "Aperçu de votre feedback Donner un nouveau feedback Patientez Le téléchargement…" at bounding box center [395, 80] width 594 height 109
click at [268, 169] on html "10-907474 - IMP NOTRE DAME DE LA SAGESSE - 7730 LEERS-NORD, RUE DE LA FRONTIÈRE…" at bounding box center [346, 167] width 692 height 335
click at [632, 32] on link "Donner un nouveau feedback" at bounding box center [649, 33] width 76 height 14
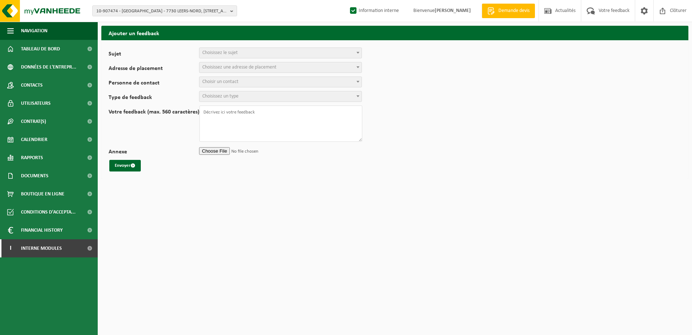
select select
click at [291, 52] on span "Choisissez le sujet" at bounding box center [280, 53] width 162 height 10
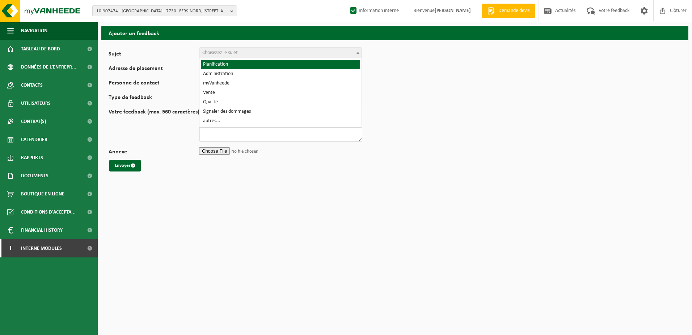
select select "1"
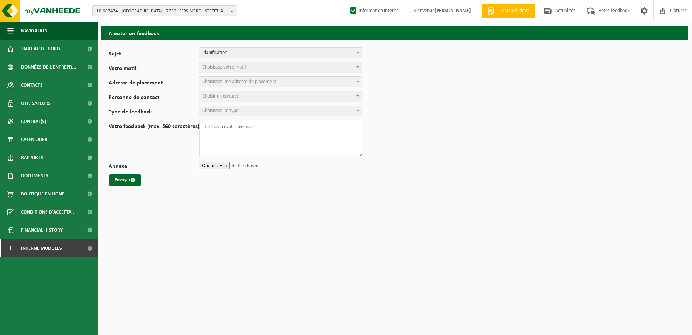
click at [247, 71] on span "Choisissez votre motif" at bounding box center [280, 67] width 162 height 10
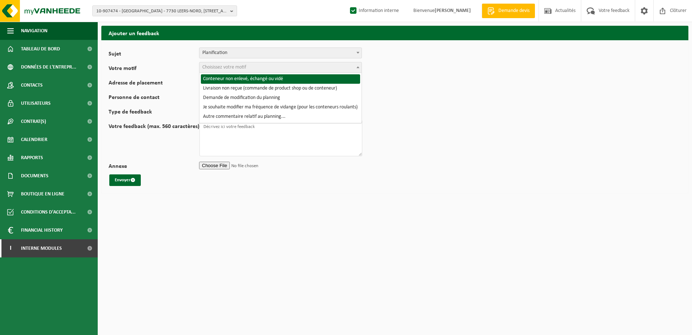
select select "2"
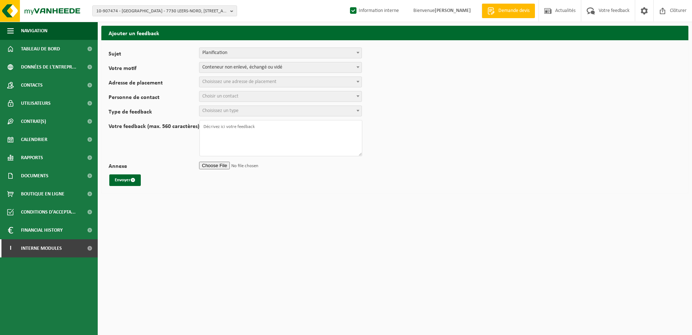
click at [239, 85] on span "Choisissez une adresse de placement" at bounding box center [280, 82] width 162 height 10
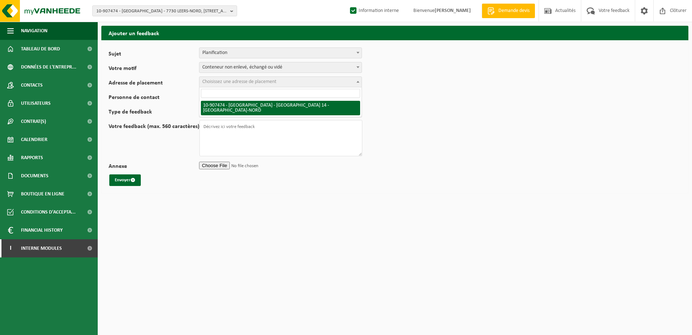
select select "140096"
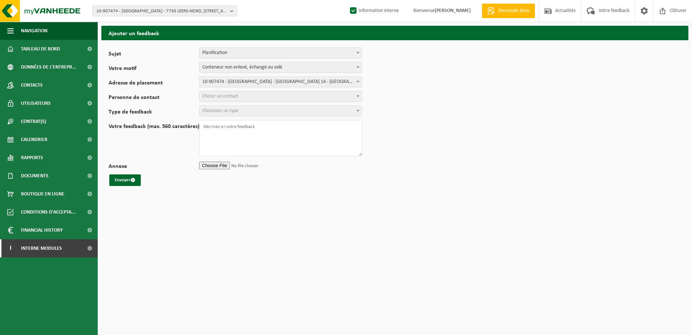
click at [238, 96] on span "Choisir un contact" at bounding box center [220, 95] width 36 height 5
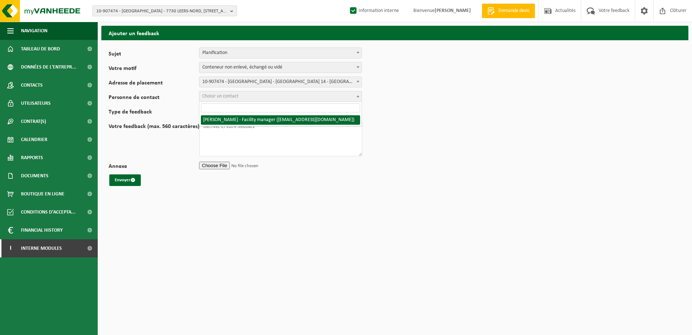
select select "100225"
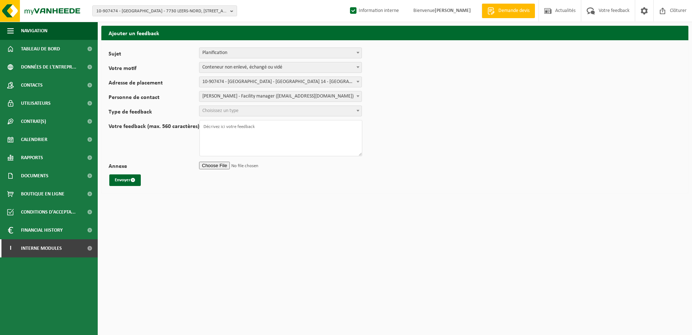
click at [244, 108] on span "Choisissez un type" at bounding box center [280, 111] width 162 height 10
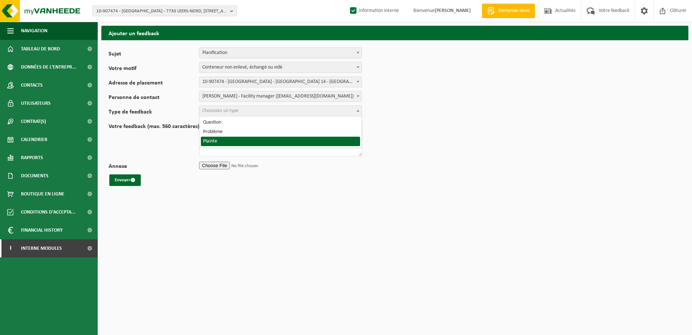
select select "COM"
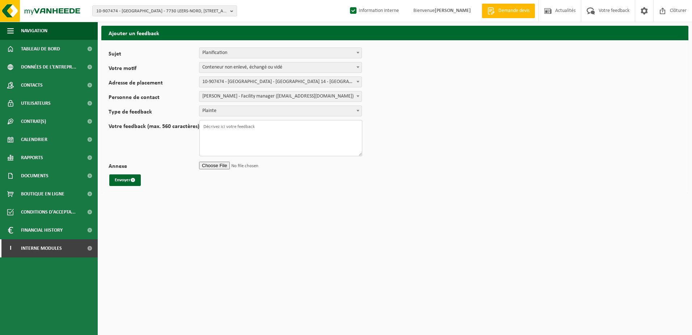
click at [237, 138] on textarea "Votre feedback (max. 560 caractères)" at bounding box center [280, 138] width 163 height 36
click at [279, 128] on textarea "Votre feedback (max. 560 caractères)" at bounding box center [280, 138] width 163 height 36
paste textarea "BOnjour, Désolé mais J'ai déjà donné des clefs 2 fois ! voici la réponse de Yve…"
click at [214, 130] on textarea "BOnjour, Désolé mais J'ai déjà donné des clefs 2 fois ! voici la réponse de Yve…" at bounding box center [280, 138] width 163 height 36
click at [208, 143] on textarea "BOnjour, Désolé mais J'ai déjà donné des clefs 2 fois ! voici la réponse de Yve…" at bounding box center [280, 138] width 163 height 36
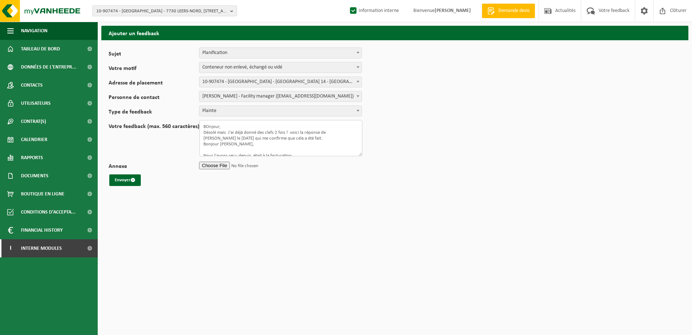
click at [206, 147] on textarea "BOnjour, Désolé mais J'ai déjà donné des clefs 2 fois ! voici la réponse de Yve…" at bounding box center [280, 138] width 163 height 36
click at [209, 150] on textarea "BOnjour, Désolé mais J'ai déjà donné des clefs 2 fois ! voici la réponse de Yve…" at bounding box center [280, 138] width 163 height 36
type textarea "BOnjour, Désolé mais J'ai déjà donné des clefs 2 fois ! voici la réponse de Yve…"
click at [210, 162] on input "Annexe" at bounding box center [280, 165] width 163 height 11
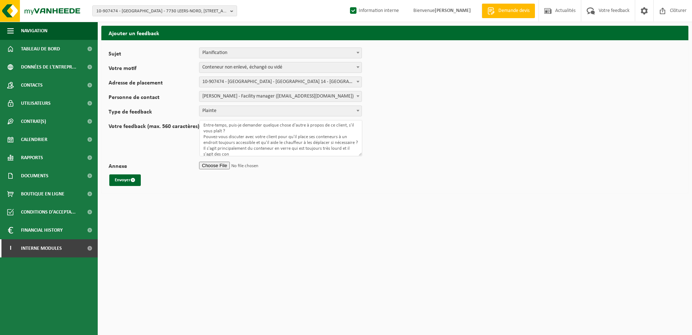
type input "C:\fakepath\Re_ encore des plaintes Facturation _ contrat _ container IMP TL-VE…"
click at [132, 178] on span "submit" at bounding box center [133, 179] width 5 height 5
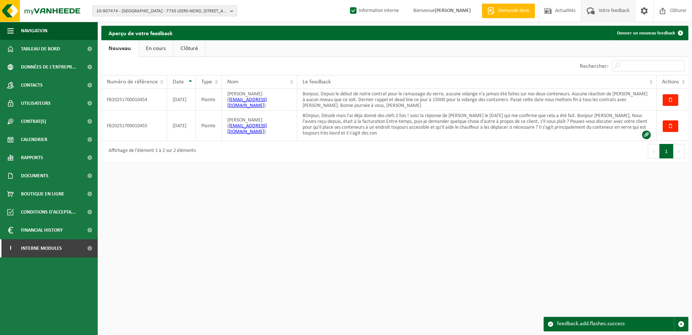
click at [129, 13] on span "10-907474 - [GEOGRAPHIC_DATA] - 7730 LEERS-NORD, [STREET_ADDRESS]" at bounding box center [161, 11] width 131 height 11
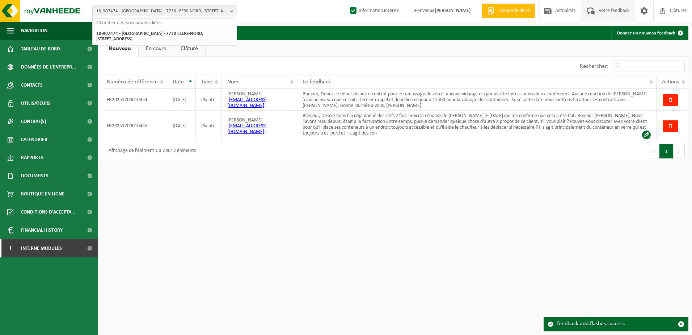
click at [130, 22] on input "text" at bounding box center [164, 22] width 141 height 9
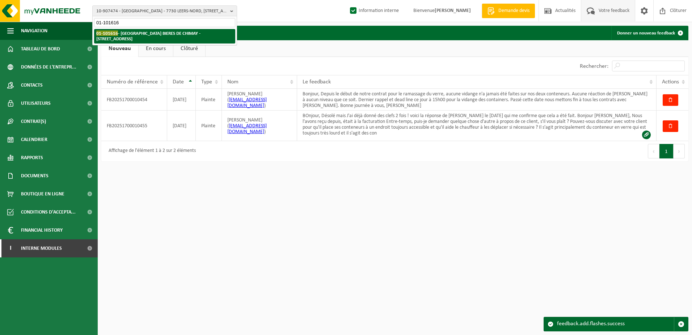
type input "01-101616"
click at [124, 37] on strong "01-101616 - SA BIERES DE CHIMAY - 6460 CHIMAY, ROUTE CHARLEMAGNE 8" at bounding box center [148, 35] width 104 height 11
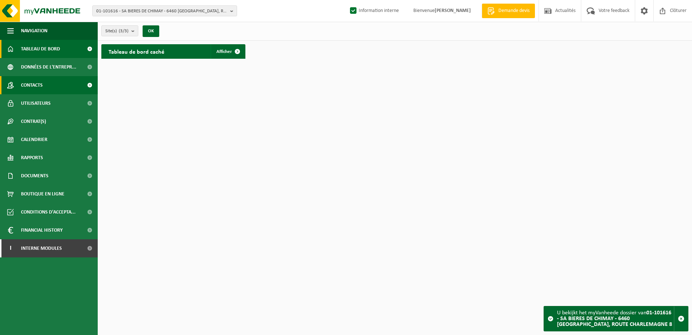
click at [42, 82] on span "Contacts" at bounding box center [32, 85] width 22 height 18
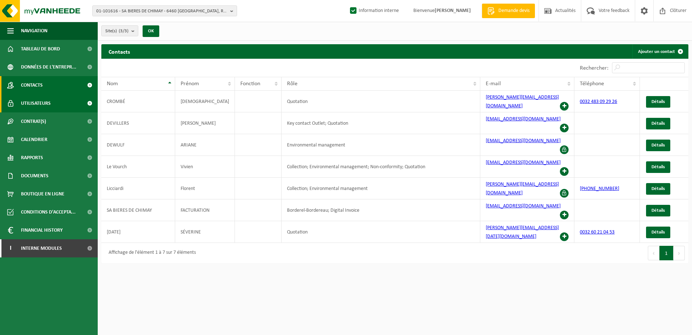
click at [37, 101] on span "Utilisateurs" at bounding box center [36, 103] width 30 height 18
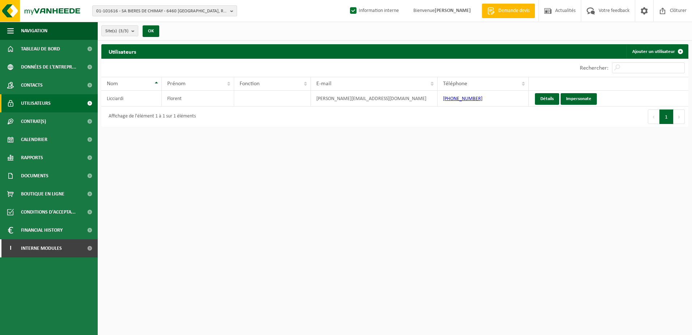
click at [146, 11] on span "01-101616 - SA BIERES DE CHIMAY - 6460 [GEOGRAPHIC_DATA], ROUTE CHARLEMAGNE 8" at bounding box center [161, 11] width 131 height 11
type input "10-761904"
